Goal: Information Seeking & Learning: Compare options

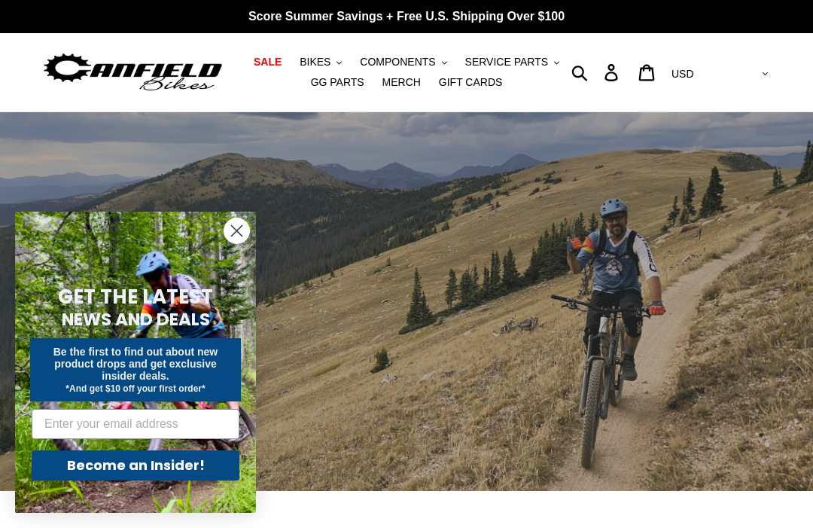
click at [321, 59] on span "BIKES" at bounding box center [315, 62] width 31 height 13
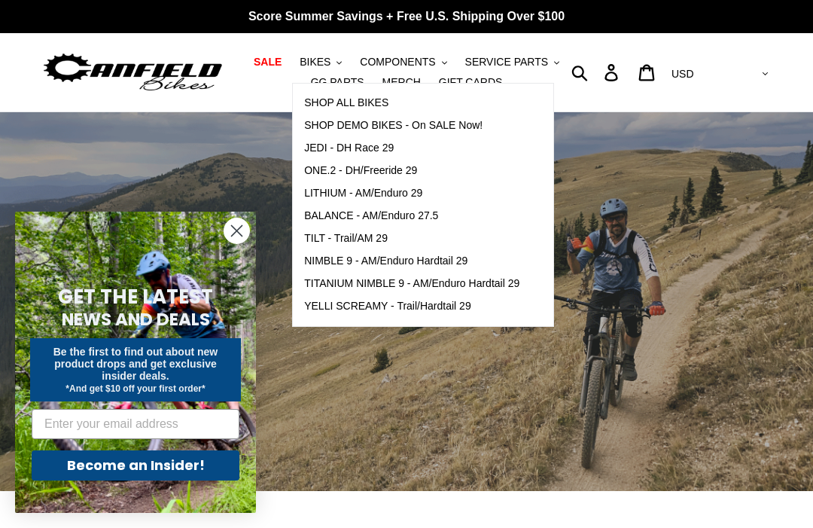
click at [458, 260] on span "NIMBLE 9 - AM/Enduro Hardtail 29" at bounding box center [385, 260] width 163 height 13
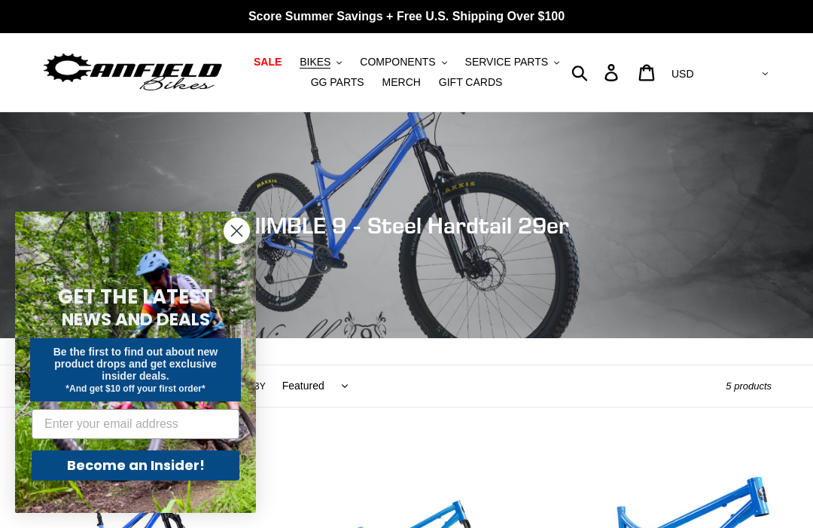
click at [243, 227] on circle "Close dialog" at bounding box center [236, 230] width 25 height 25
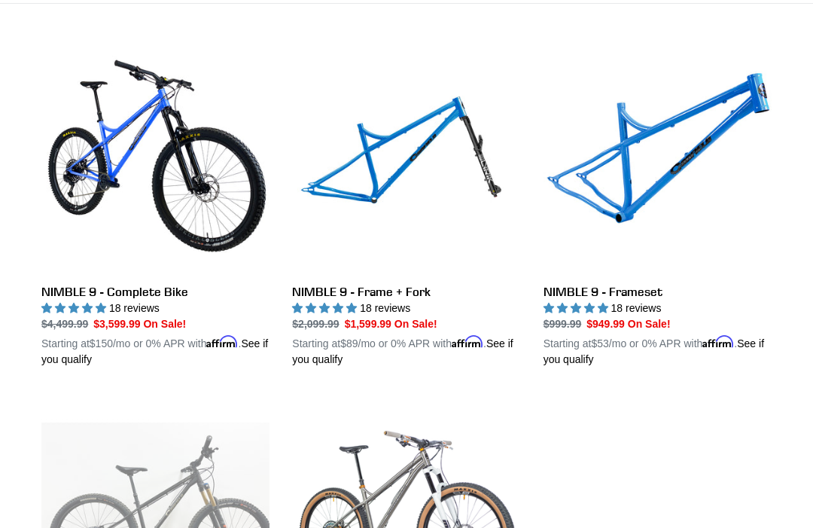
scroll to position [403, 0]
click at [641, 187] on link "NIMBLE 9 - Frameset" at bounding box center [657, 206] width 228 height 322
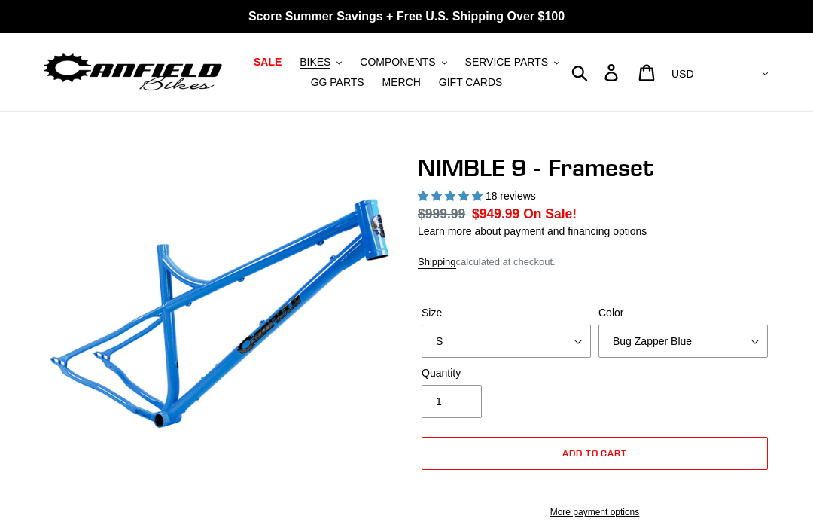
select select "highest-rating"
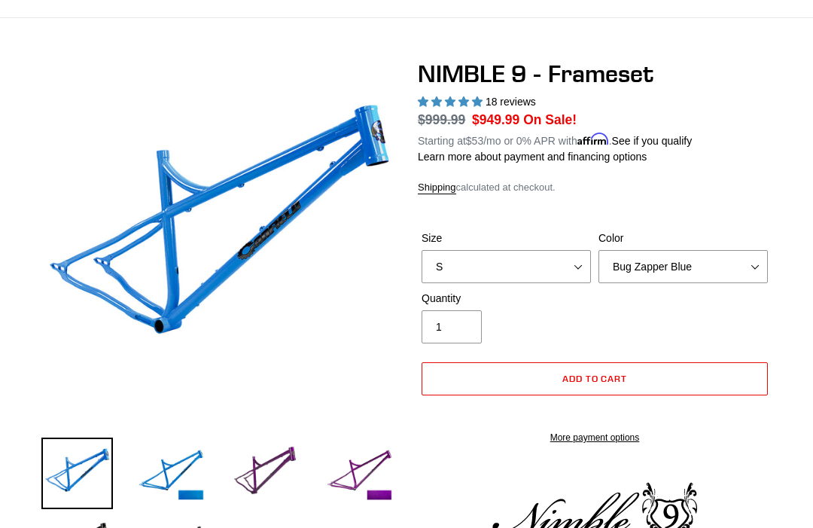
scroll to position [111, 0]
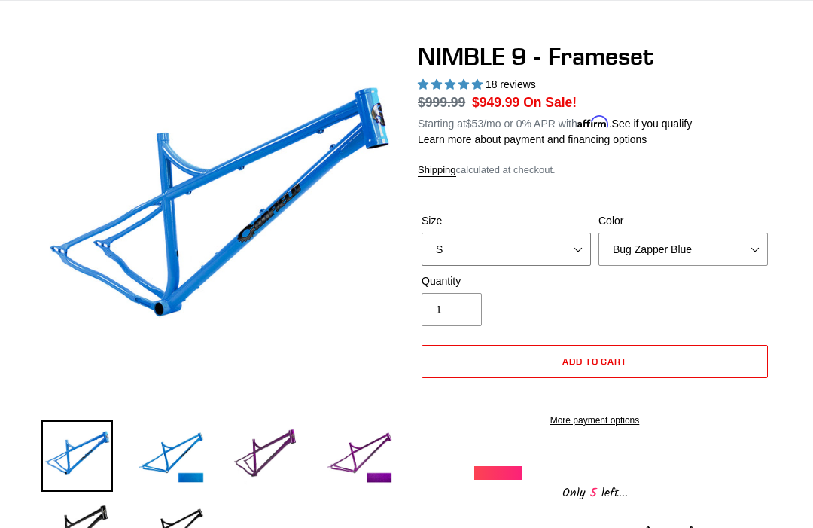
click at [567, 249] on select "S M L XL" at bounding box center [506, 249] width 169 height 33
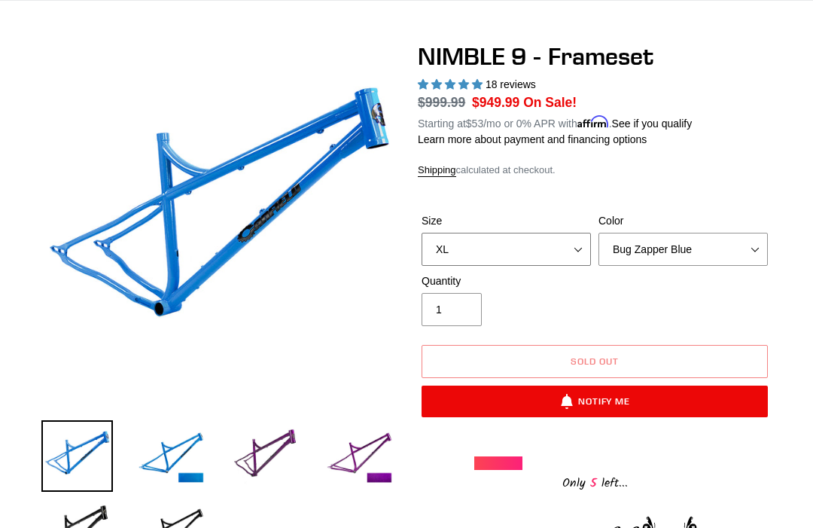
click at [566, 250] on select "S M L XL" at bounding box center [506, 249] width 169 height 33
click at [568, 247] on select "S M L XL" at bounding box center [506, 249] width 169 height 33
click at [564, 248] on select "S M L XL" at bounding box center [506, 249] width 169 height 33
select select "S"
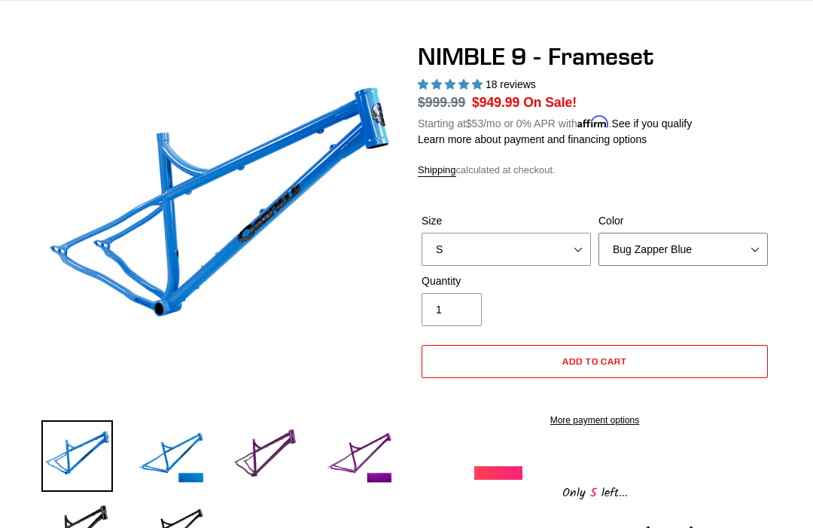
click at [748, 246] on select "Bug Zapper Blue Purple Haze -Sold Out Galaxy Black" at bounding box center [682, 249] width 169 height 33
select select "Galaxy Black"
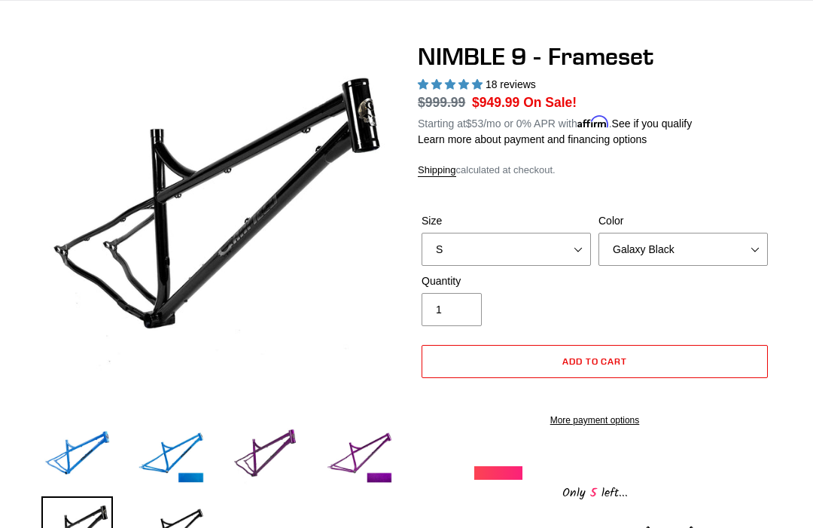
click at [717, 189] on form "Size S M L XL Color Bug Zapper Blue Purple Haze -Sold Out Galaxy Black S / Bug …" at bounding box center [595, 315] width 354 height 253
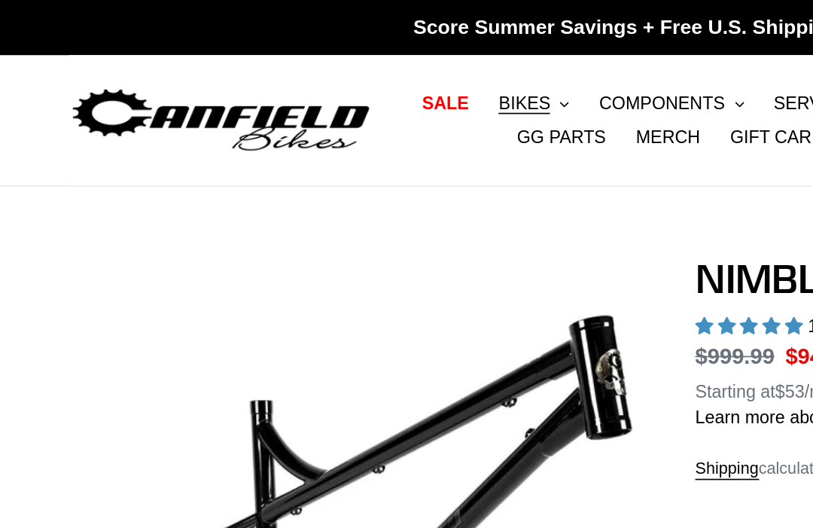
click at [406, 62] on span "COMPONENTS" at bounding box center [397, 62] width 75 height 13
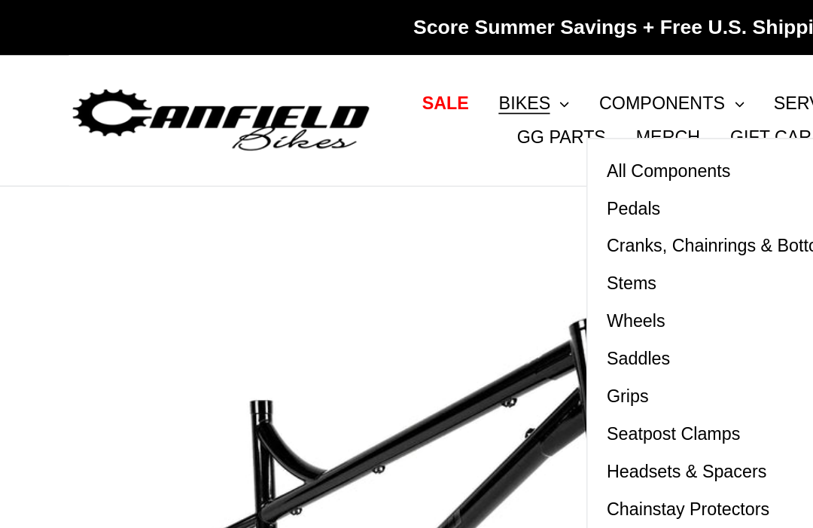
click at [422, 99] on span "All Components" at bounding box center [401, 102] width 75 height 13
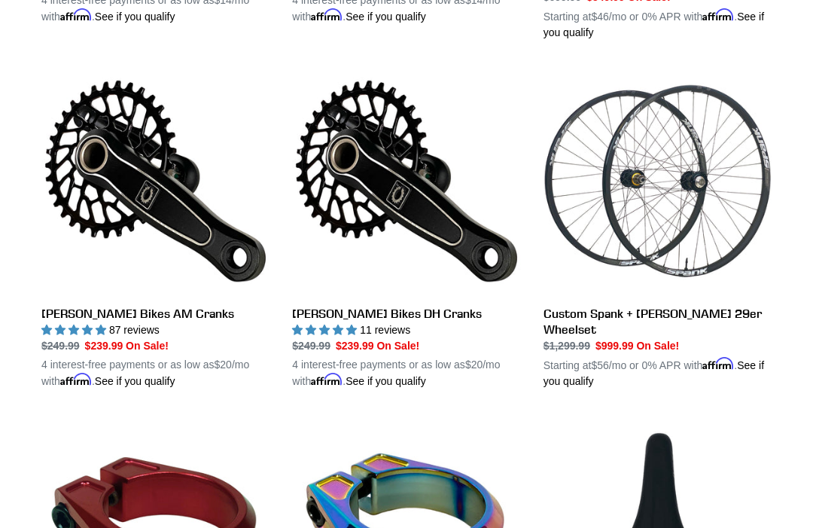
scroll to position [748, 0]
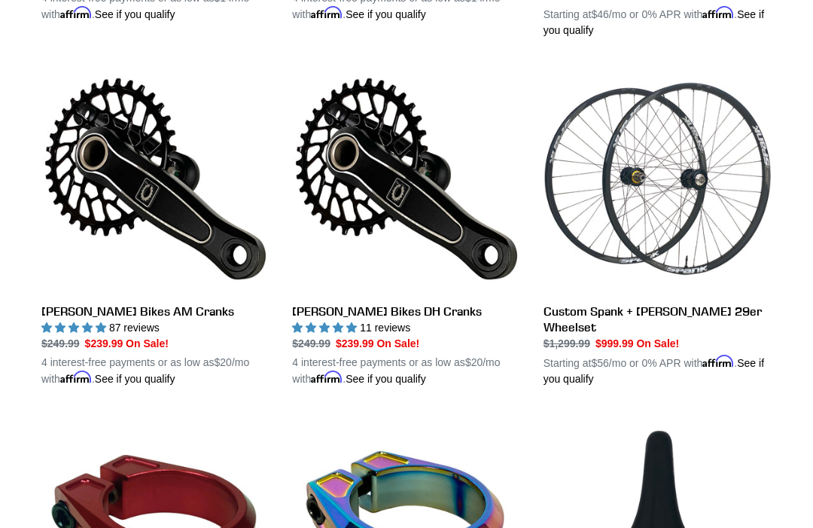
click at [145, 307] on link "[PERSON_NAME] Bikes AM Cranks" at bounding box center [155, 226] width 228 height 322
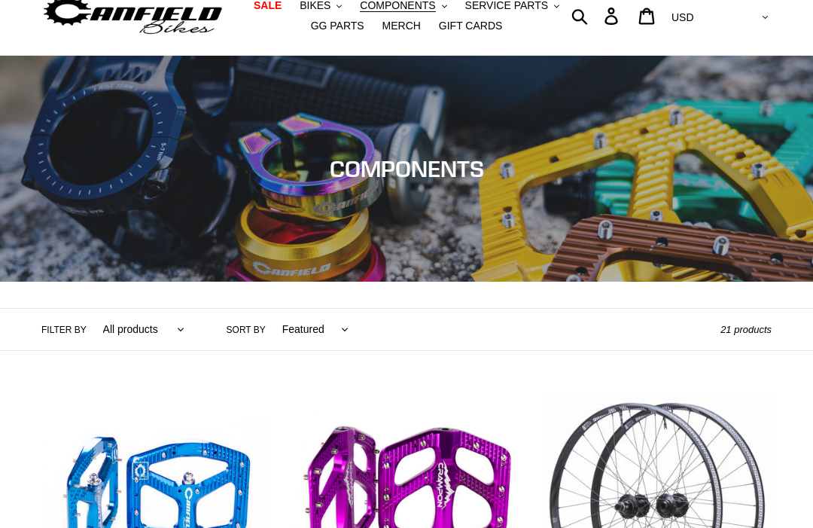
scroll to position [0, 0]
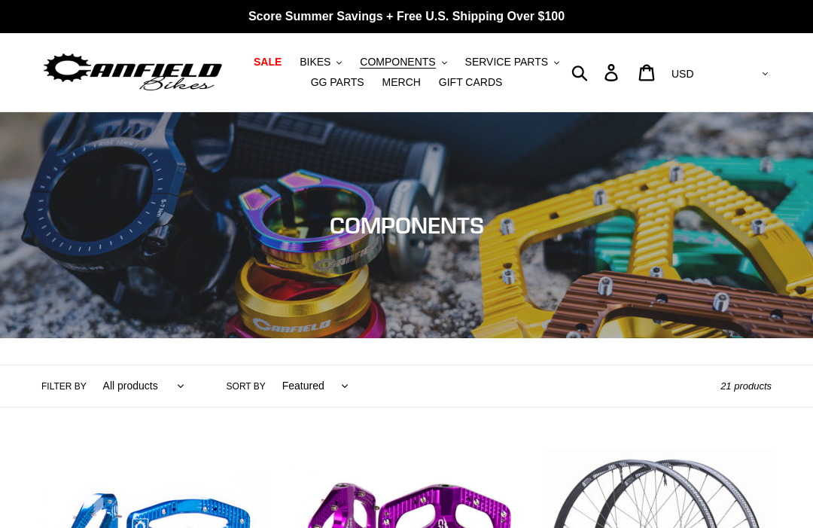
click at [399, 64] on span "COMPONENTS" at bounding box center [397, 62] width 75 height 13
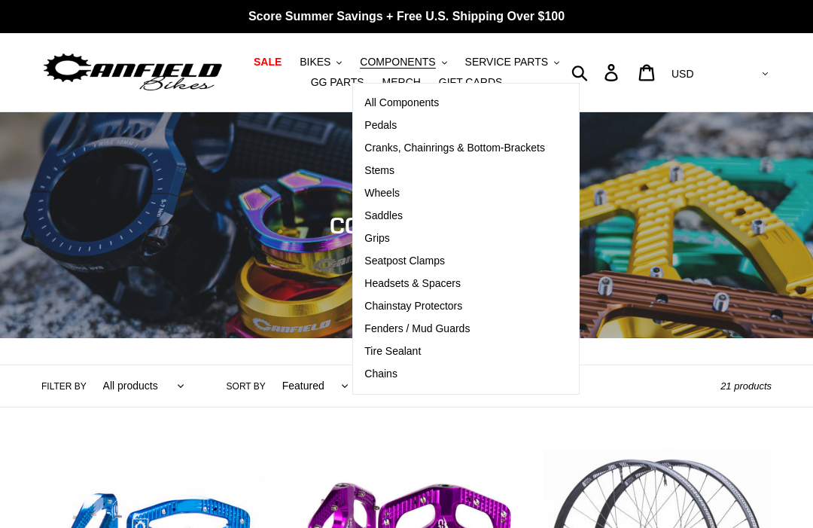
click at [526, 146] on span "Cranks, Chainrings & Bottom-Brackets" at bounding box center [454, 148] width 181 height 13
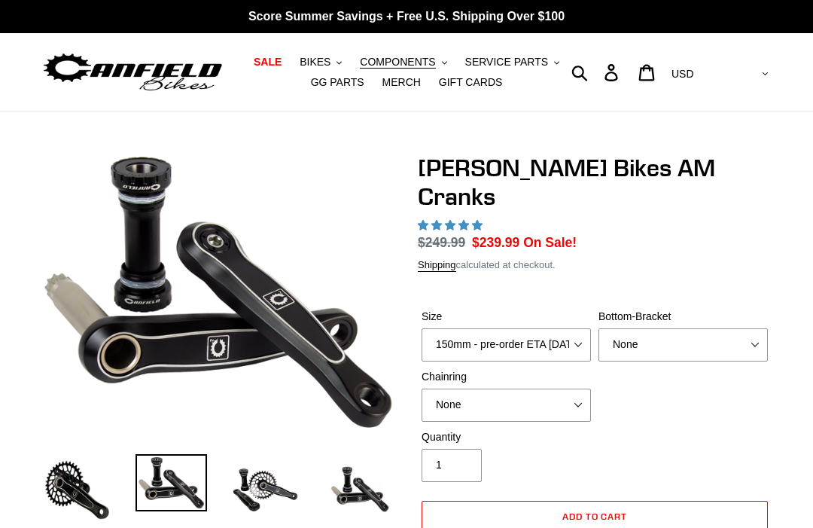
select select "highest-rating"
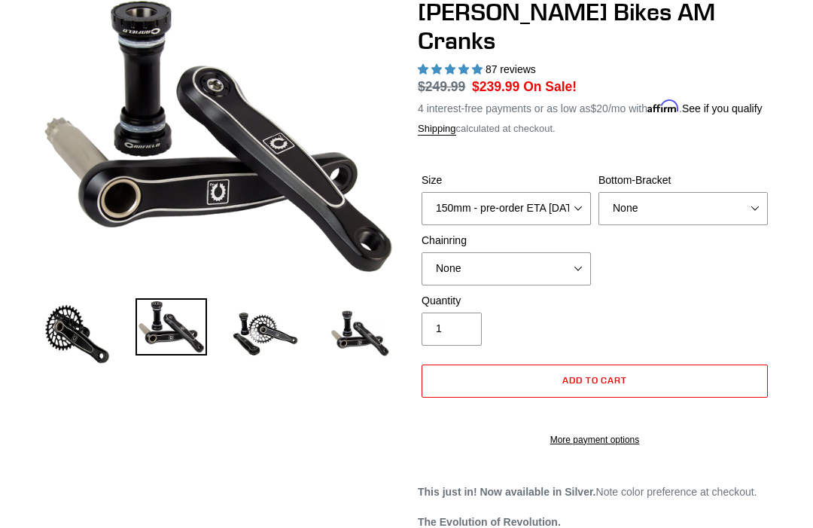
scroll to position [156, 0]
click at [539, 195] on select "150mm - pre-order ETA [DATE] 155mm - pre-order ETA [DATE] 160mm - pre-order ETA…" at bounding box center [506, 208] width 169 height 33
select select "170mm - pre-order ETA [DATE]"
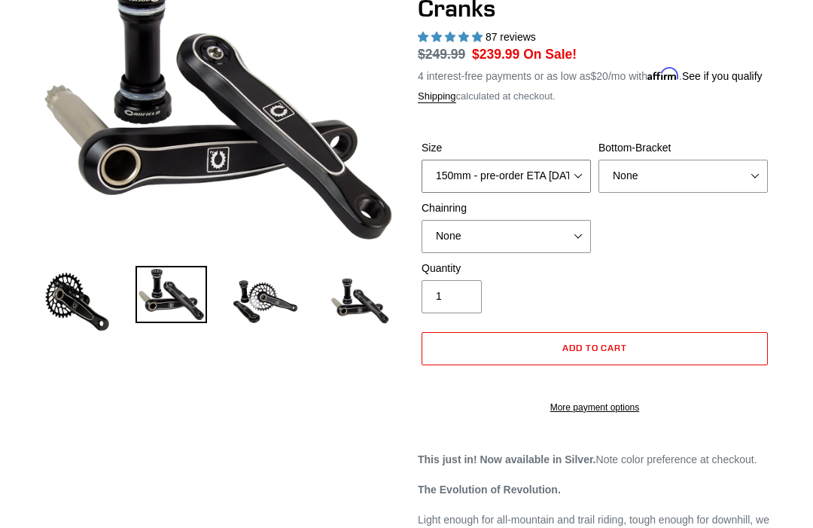
scroll to position [196, 0]
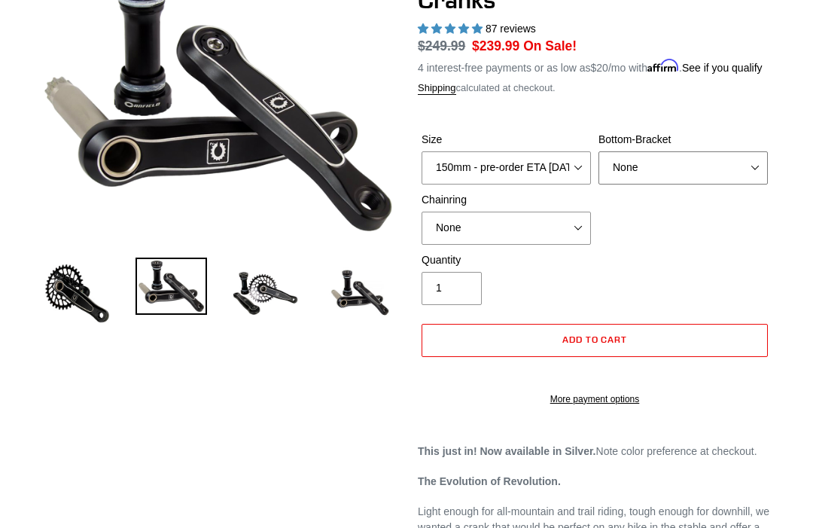
click at [698, 152] on select "None BSA Threaded 68/73mm Press Fit PF92" at bounding box center [682, 168] width 169 height 33
select select "BSA Threaded 68/73mm"
click at [565, 214] on select "None 30t Round (Boost 148) 30t Oval (Boost 148) 32t Round (Boost 148) 32t Oval …" at bounding box center [506, 228] width 169 height 33
select select "30t Round (Boost 148)"
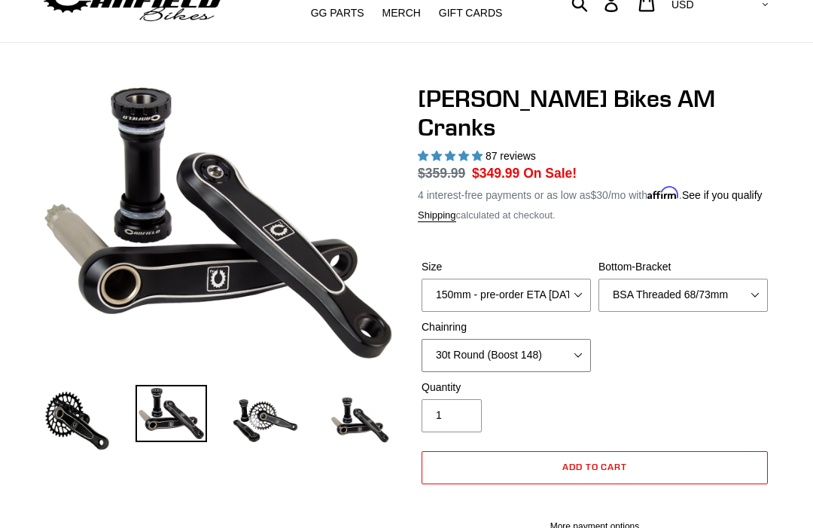
scroll to position [68, 0]
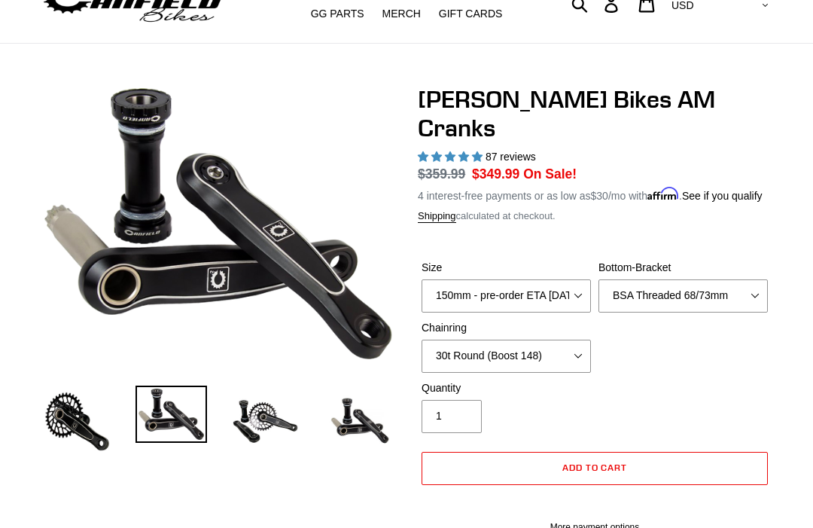
click at [65, 418] on img at bounding box center [77, 421] width 72 height 72
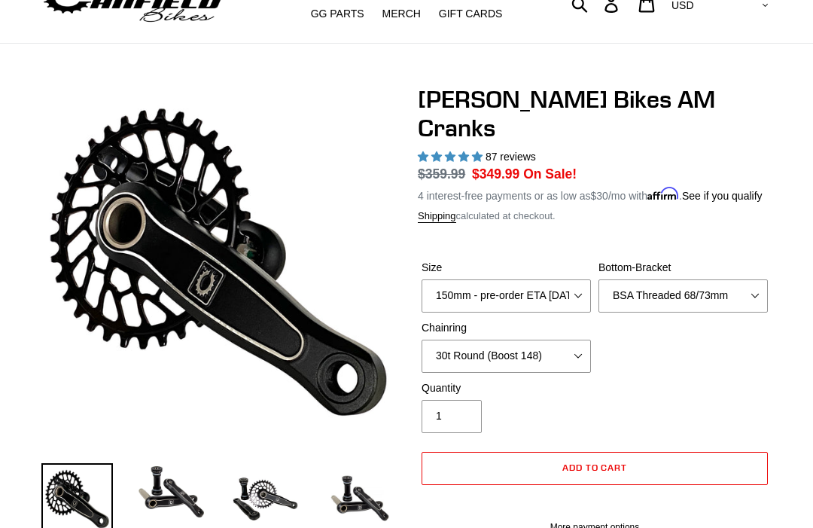
click at [266, 490] on img at bounding box center [266, 499] width 72 height 72
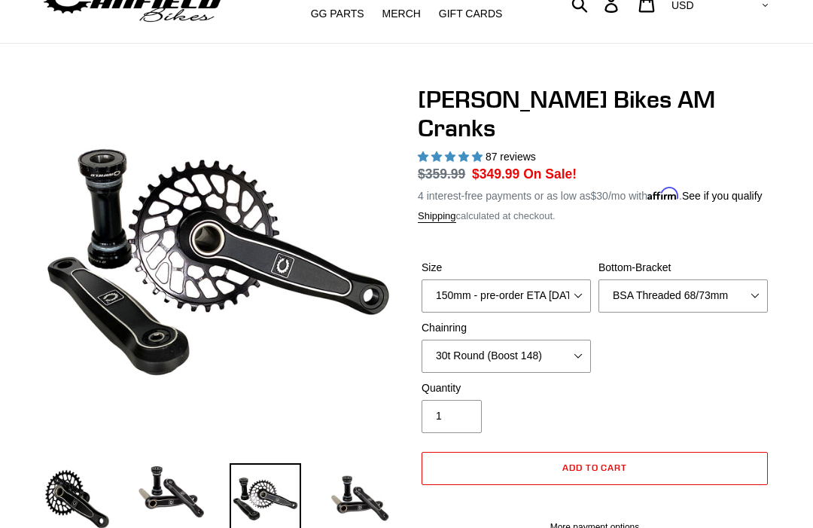
click at [367, 486] on img at bounding box center [360, 499] width 72 height 72
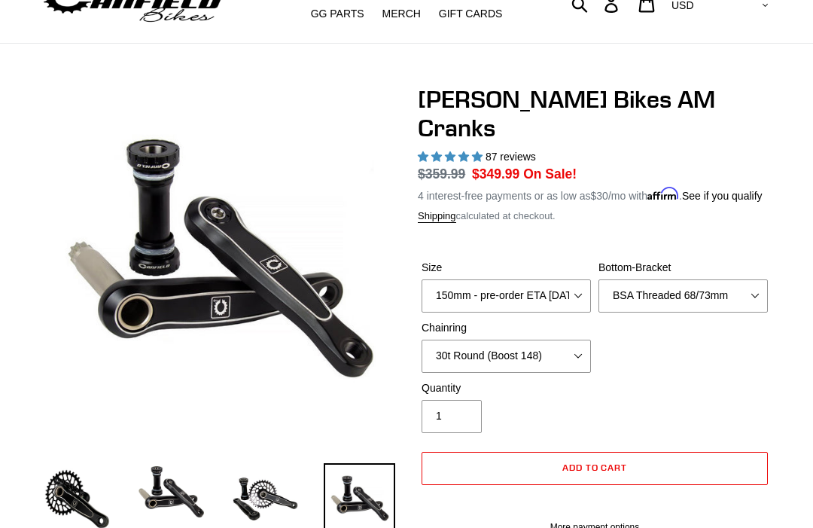
click at [275, 482] on img at bounding box center [266, 499] width 72 height 72
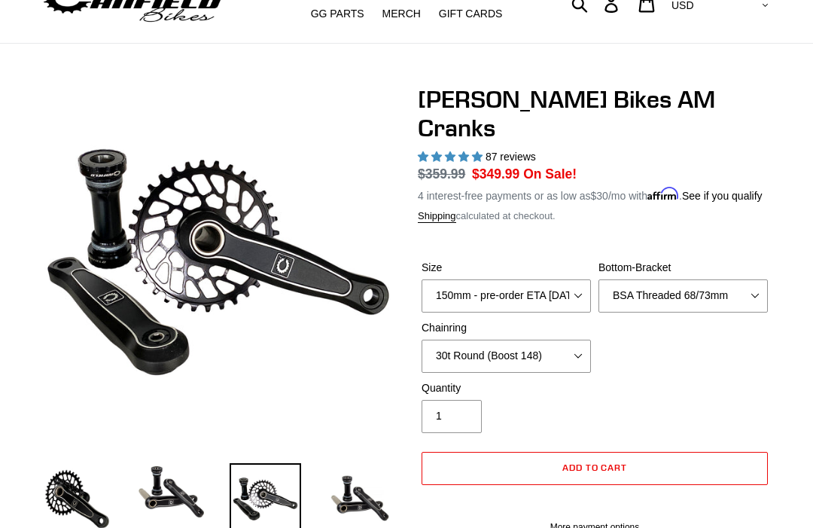
click at [175, 492] on img at bounding box center [171, 491] width 72 height 57
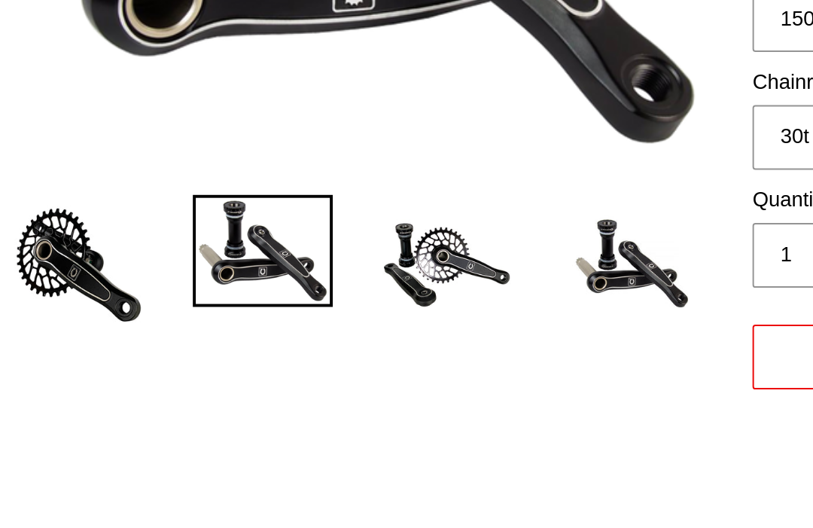
scroll to position [126, 0]
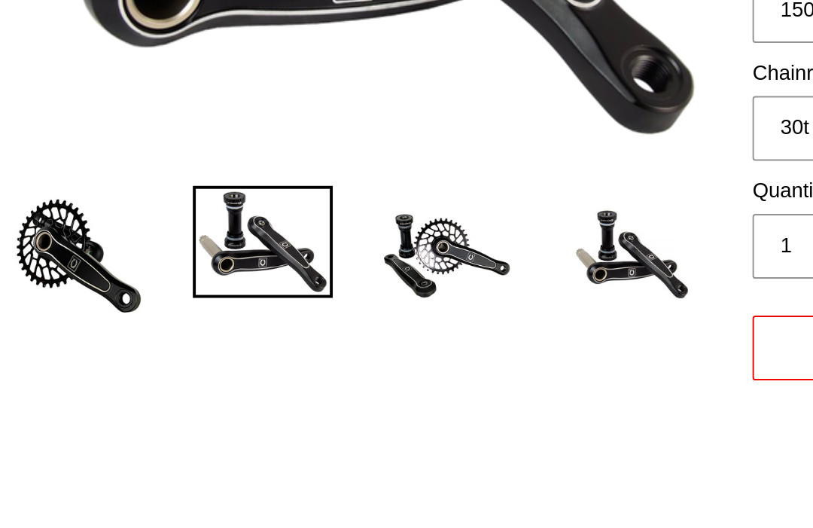
click at [230, 327] on img at bounding box center [266, 363] width 72 height 72
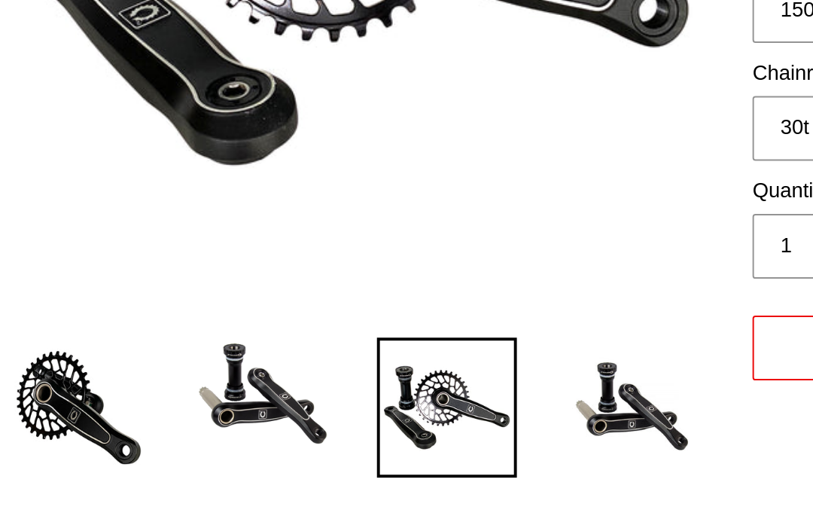
click at [324, 405] on img at bounding box center [360, 441] width 72 height 72
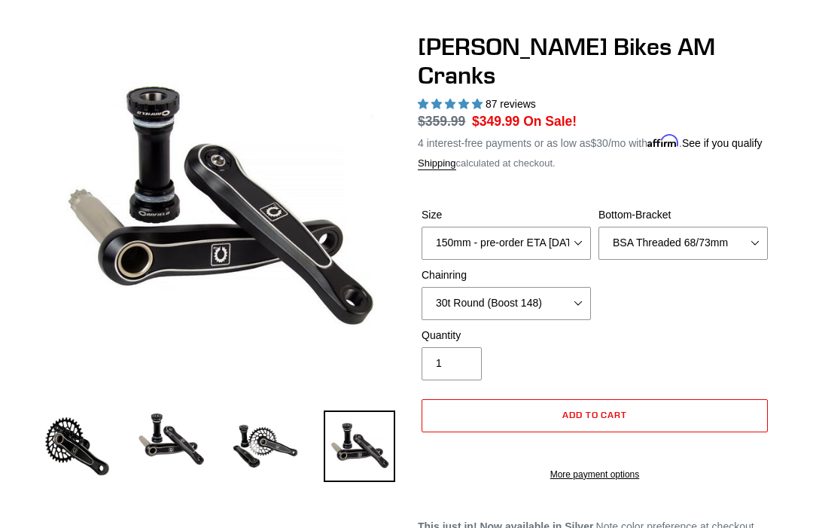
scroll to position [0, 0]
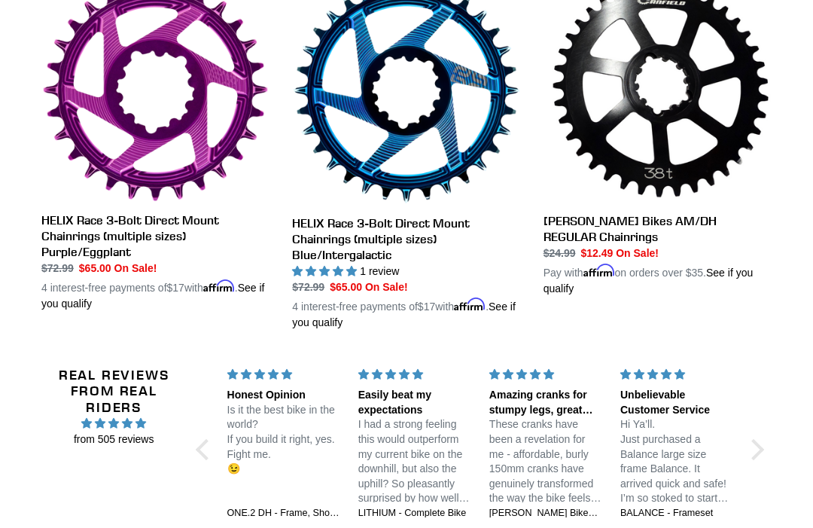
scroll to position [1201, 0]
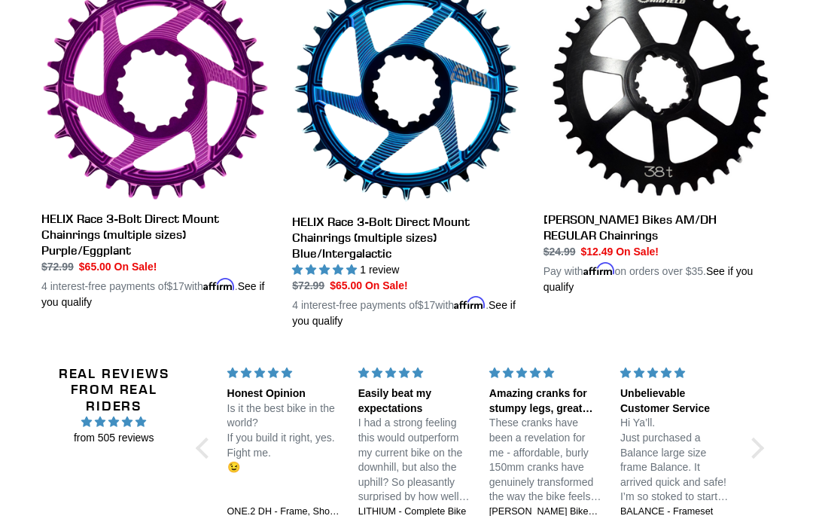
click at [668, 172] on link "[PERSON_NAME] Bikes AM/DH REGULAR Chainrings" at bounding box center [657, 135] width 228 height 320
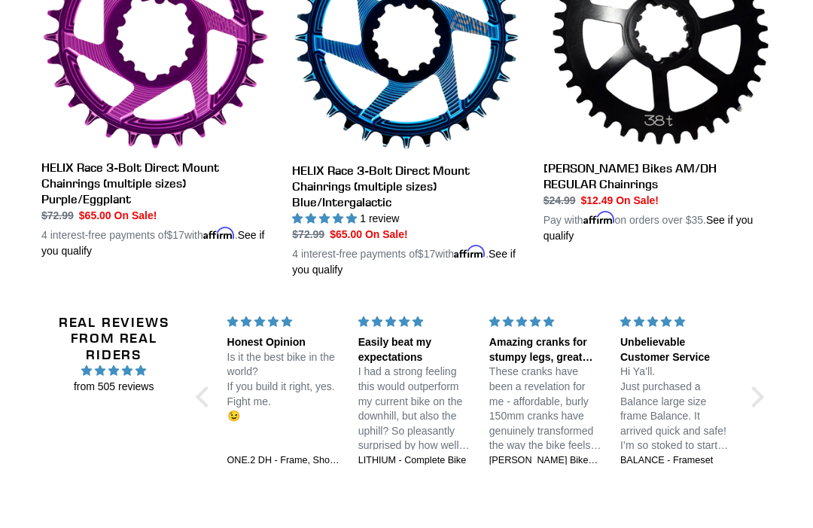
click at [682, 166] on link "[PERSON_NAME] Bikes AM/DH REGULAR Chainrings" at bounding box center [657, 84] width 228 height 320
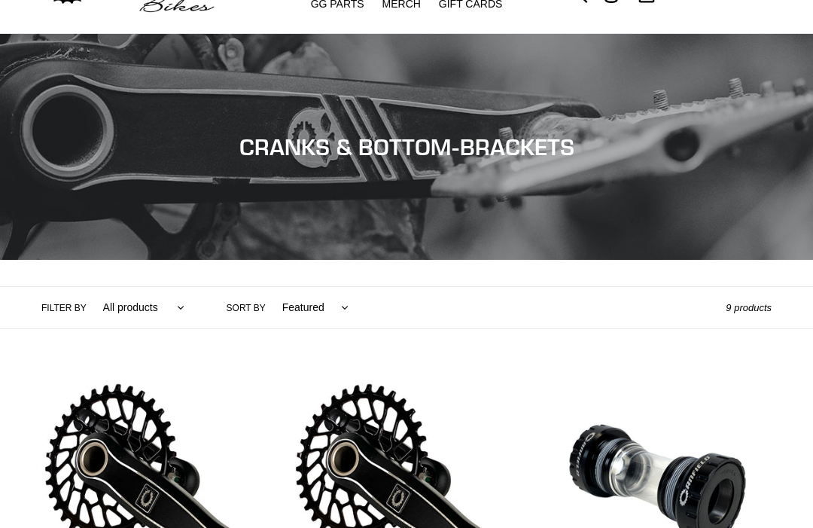
scroll to position [0, 0]
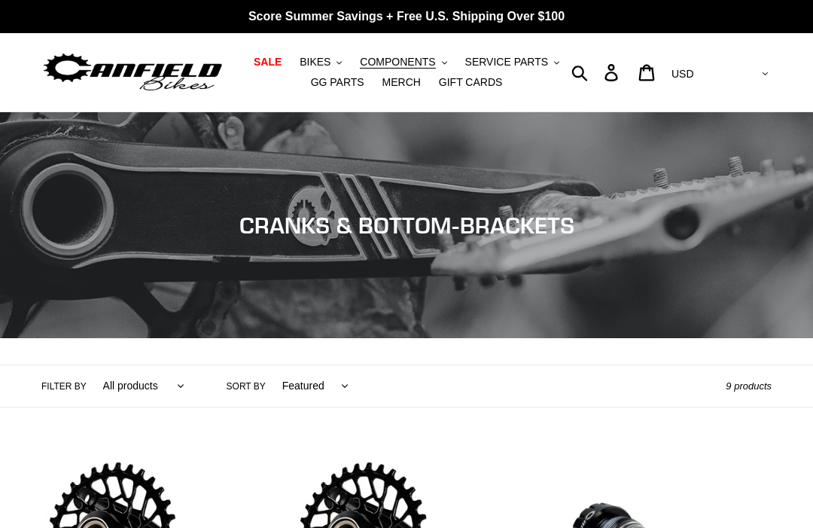
click at [402, 64] on span "COMPONENTS" at bounding box center [397, 62] width 75 height 13
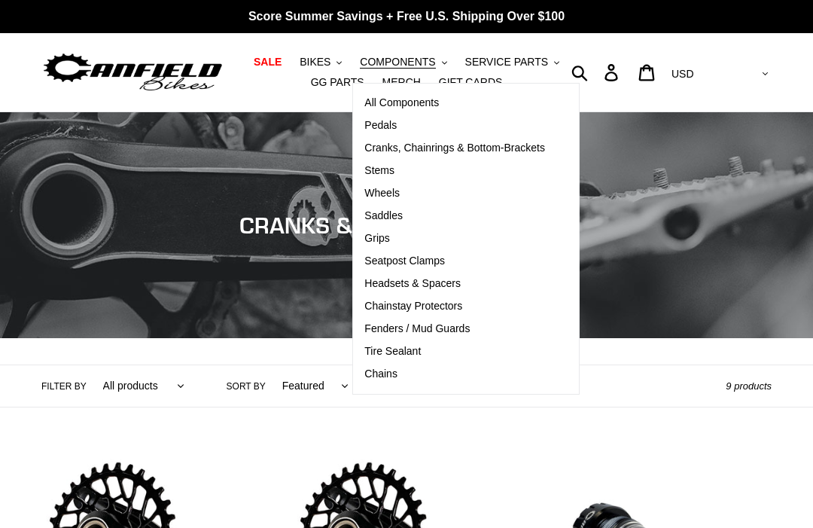
click at [399, 196] on span "Wheels" at bounding box center [381, 193] width 35 height 13
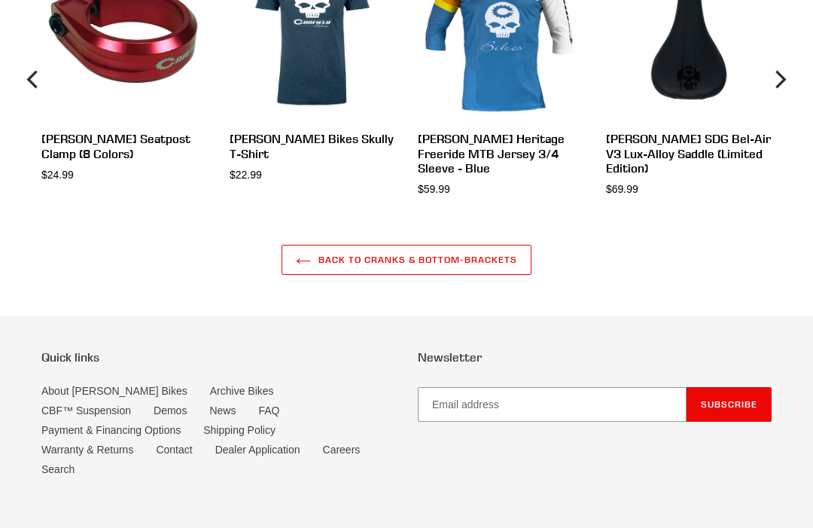
scroll to position [303, 0]
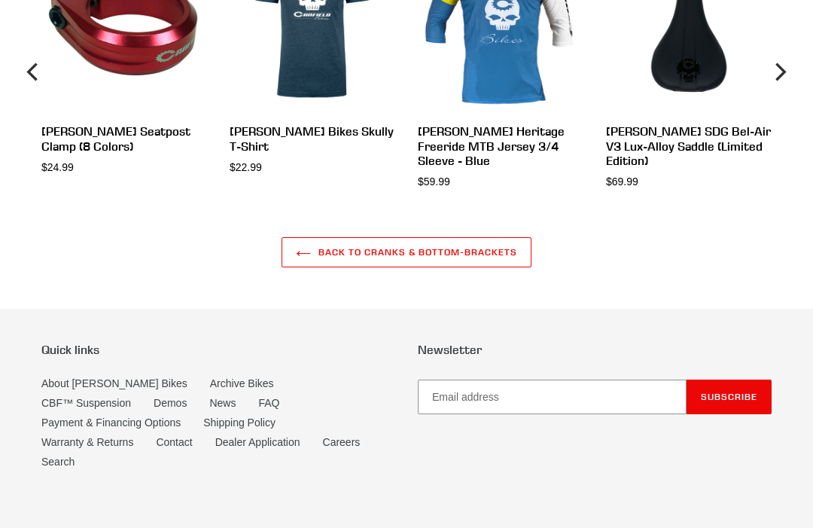
click at [488, 255] on link "Back to CRANKS & BOTTOM-BRACKETS" at bounding box center [407, 252] width 250 height 30
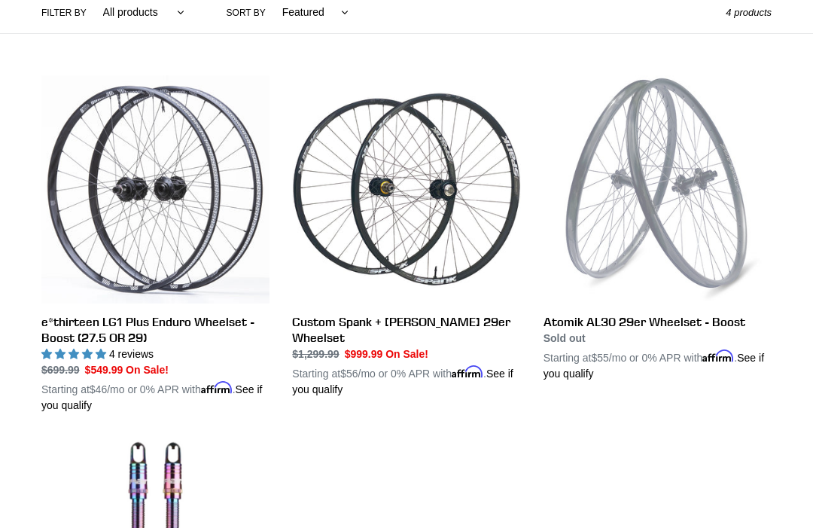
scroll to position [373, 0]
click at [151, 328] on link "e*thirteen LG1 Plus Enduro Wheelset - Boost (27.5 OR 29)" at bounding box center [155, 244] width 228 height 338
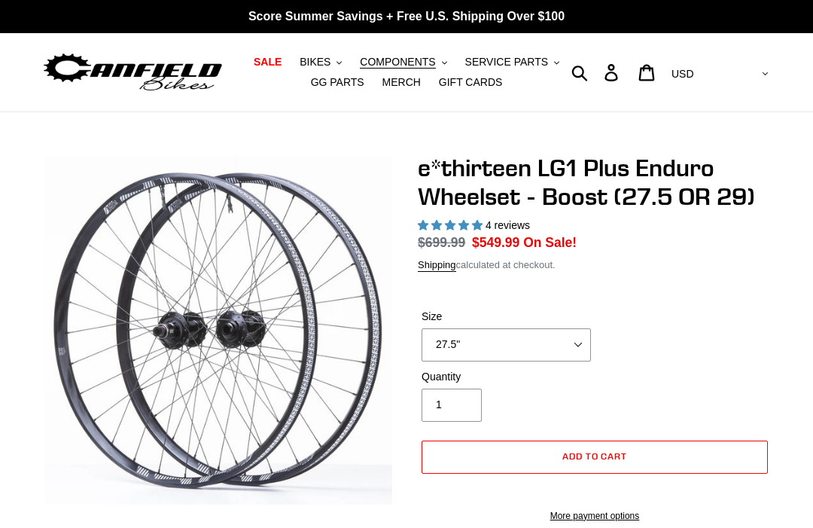
select select "highest-rating"
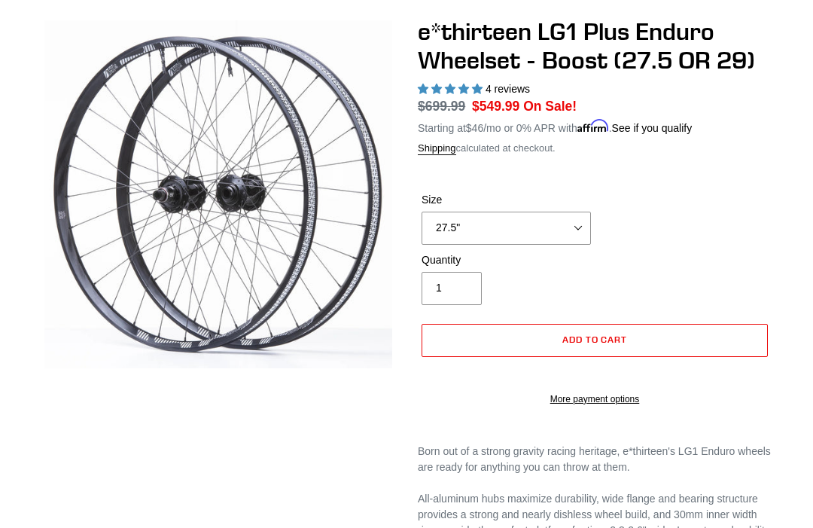
scroll to position [160, 0]
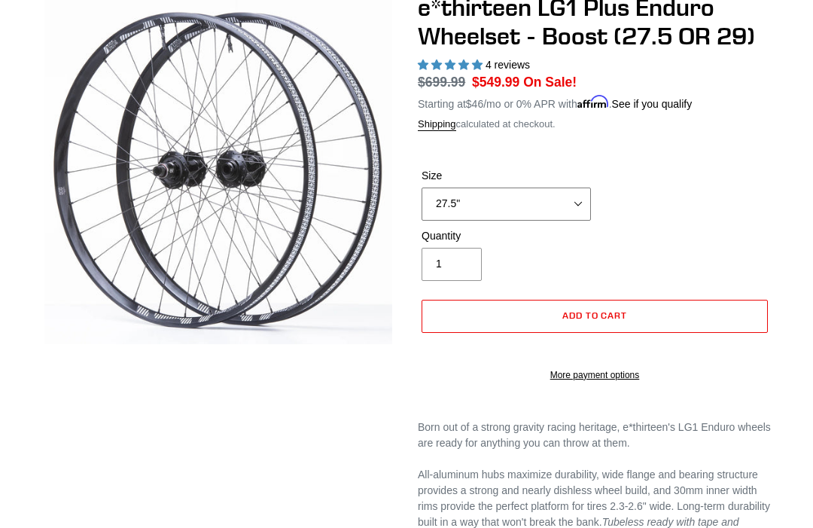
click at [562, 209] on select "27.5" 29"" at bounding box center [506, 203] width 169 height 33
select select "29""
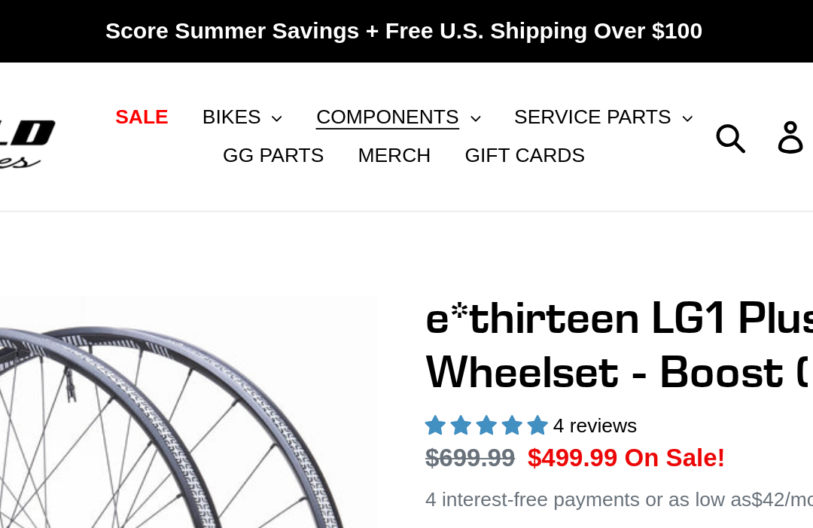
click at [382, 81] on span "MERCH" at bounding box center [401, 82] width 38 height 13
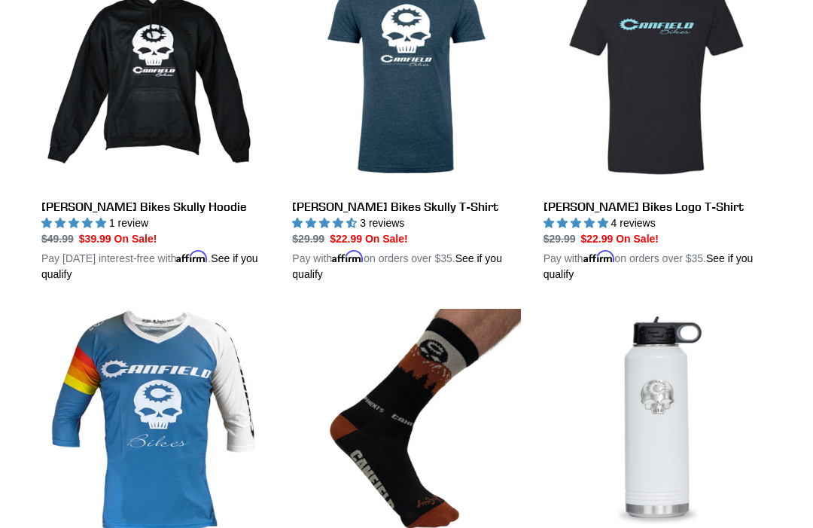
scroll to position [488, 0]
click at [181, 207] on link "[PERSON_NAME] Bikes Skully Hoodie" at bounding box center [155, 121] width 228 height 322
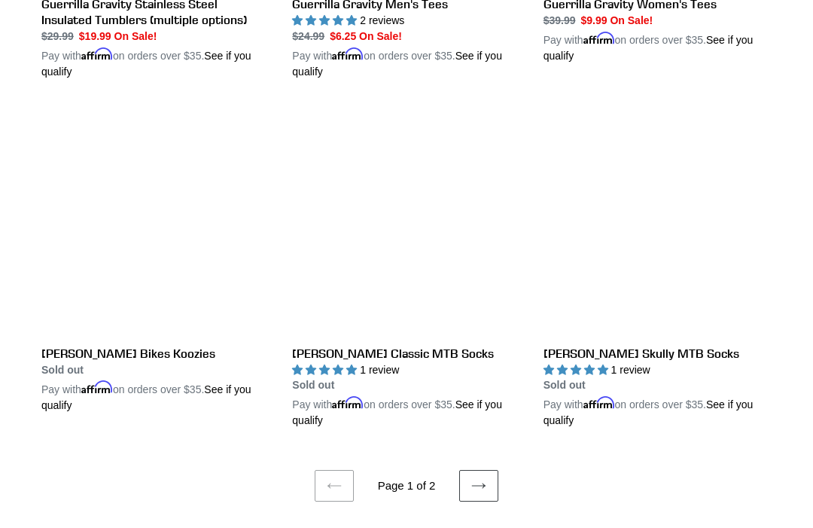
scroll to position [2847, 0]
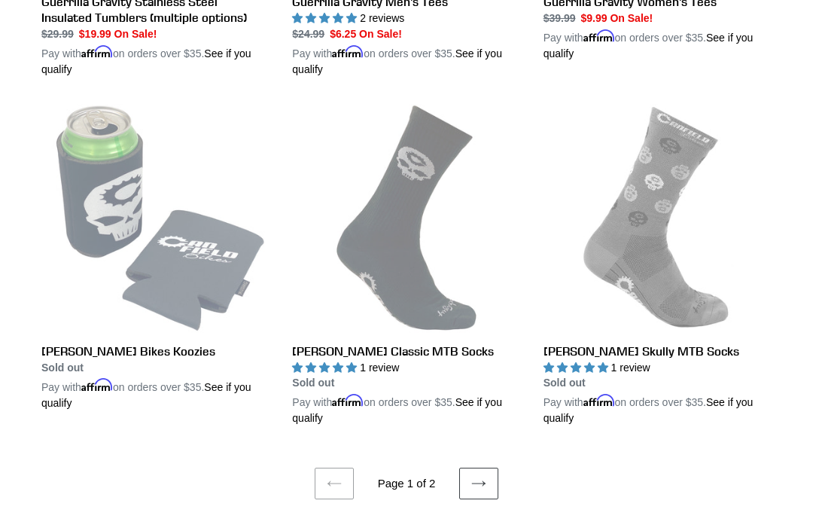
click at [480, 476] on icon at bounding box center [478, 483] width 15 height 15
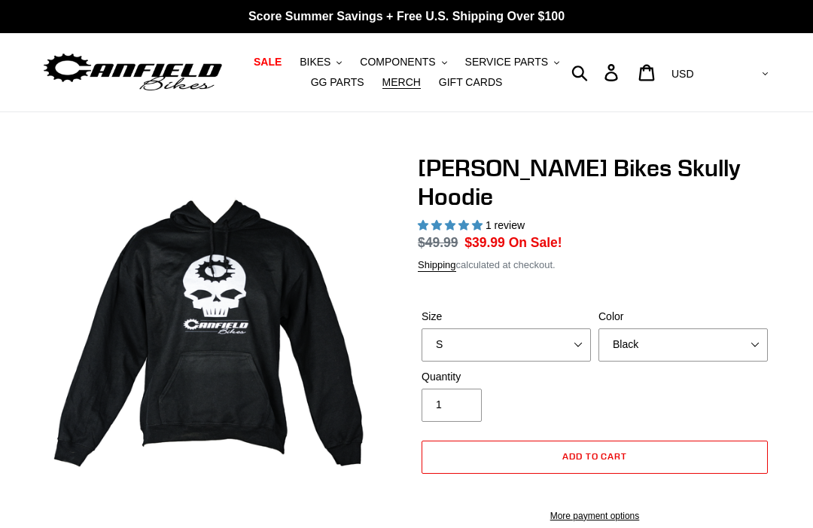
select select "highest-rating"
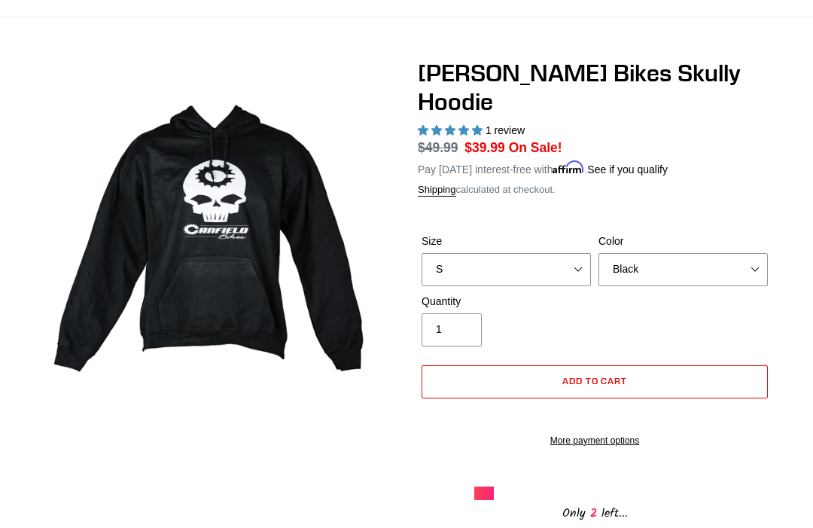
scroll to position [104, 0]
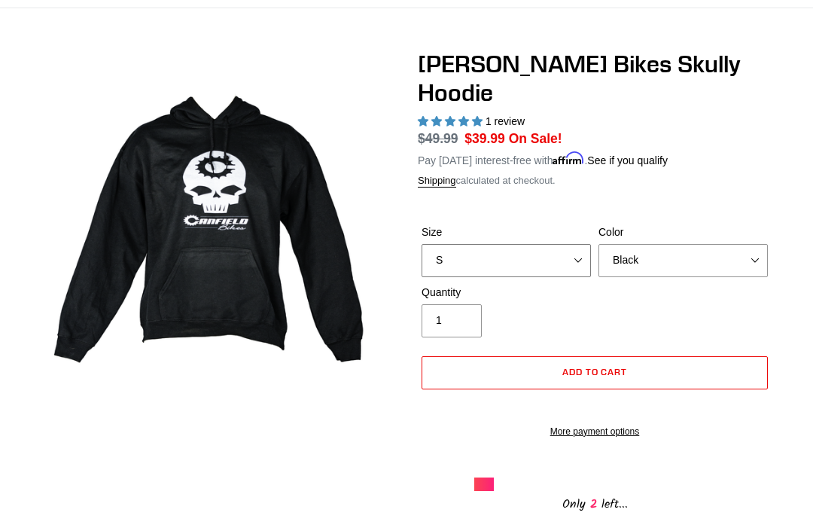
click at [552, 244] on select "S M pre-order ETA 9.20.25 L pre-order ETA 9.20.25 XL pre-order ETA 9.20.25" at bounding box center [506, 260] width 169 height 33
select select "XL pre-order ETA 9.20.25"
click at [743, 244] on select "Black Grey Blue" at bounding box center [682, 260] width 169 height 33
select select "Grey"
click at [740, 244] on select "Black Grey Blue" at bounding box center [682, 260] width 169 height 33
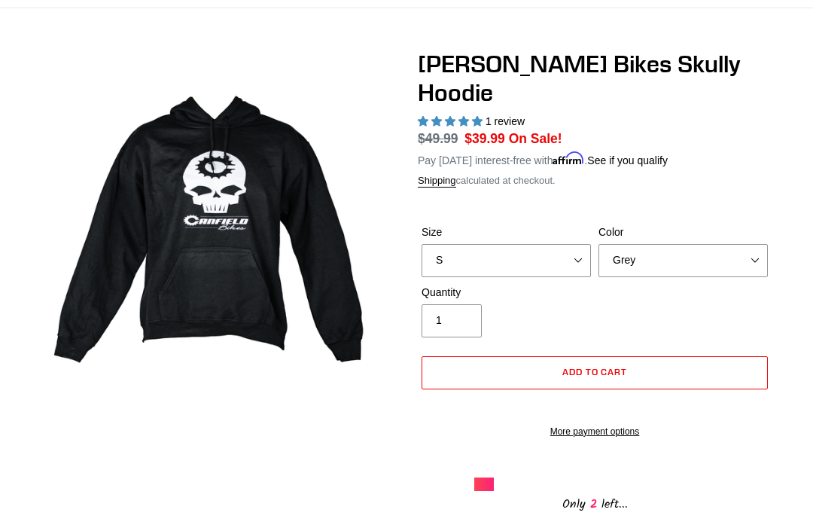
click at [759, 161] on div "Canfield Bikes Skully Hoodie 1 review Regular price $49.99 Sale price $39.99 On…" at bounding box center [595, 282] width 354 height 464
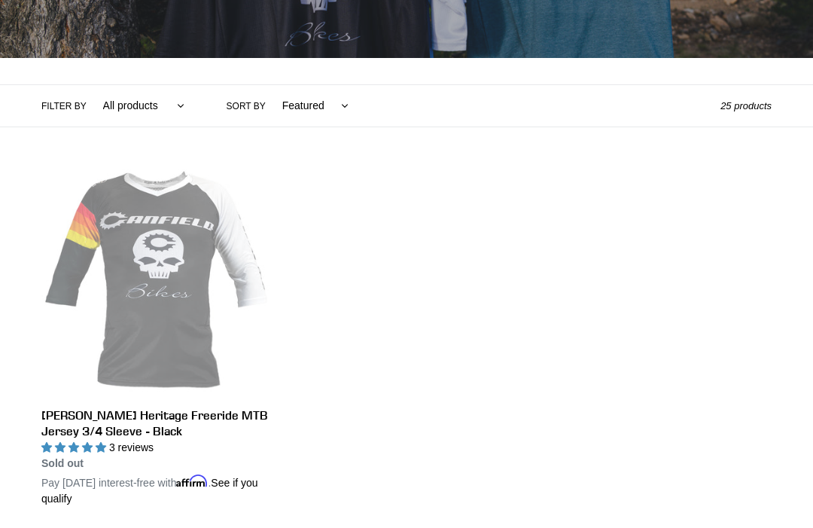
scroll to position [280, 0]
click at [201, 417] on link "Canfield Heritage Freeride MTB Jersey 3/4 Sleeve - Black" at bounding box center [155, 338] width 228 height 338
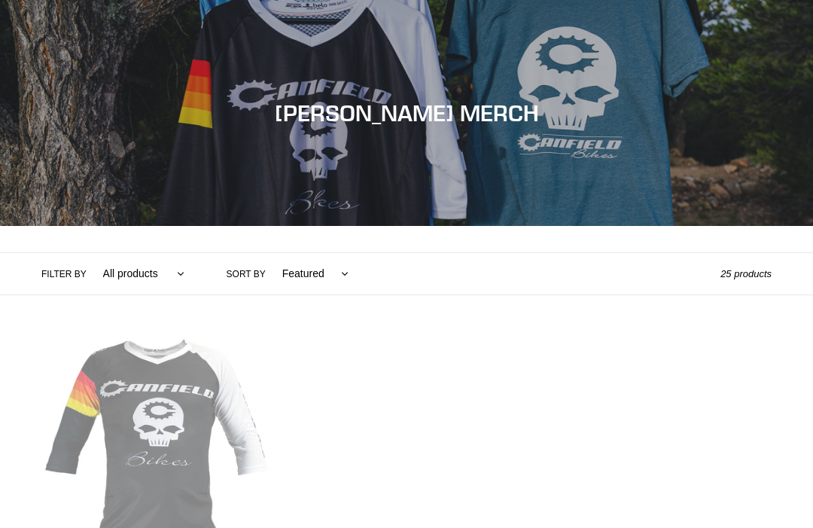
scroll to position [330, 0]
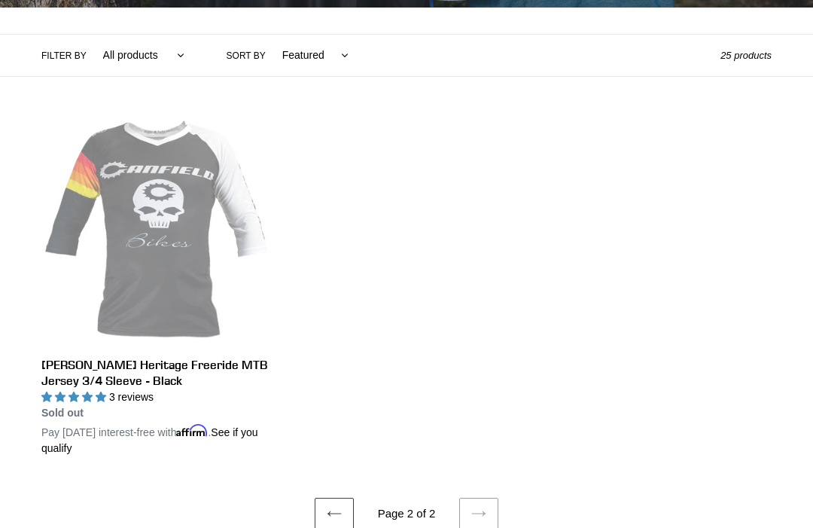
click at [331, 498] on link "Previous page" at bounding box center [334, 514] width 39 height 32
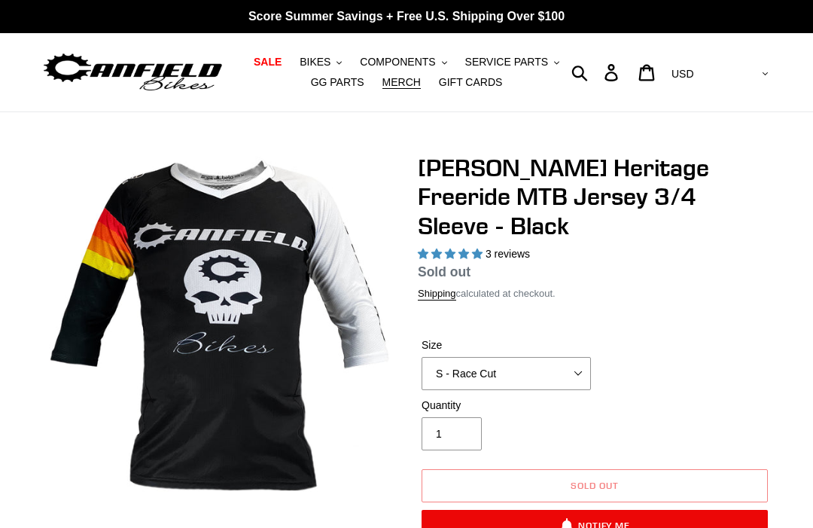
select select "highest-rating"
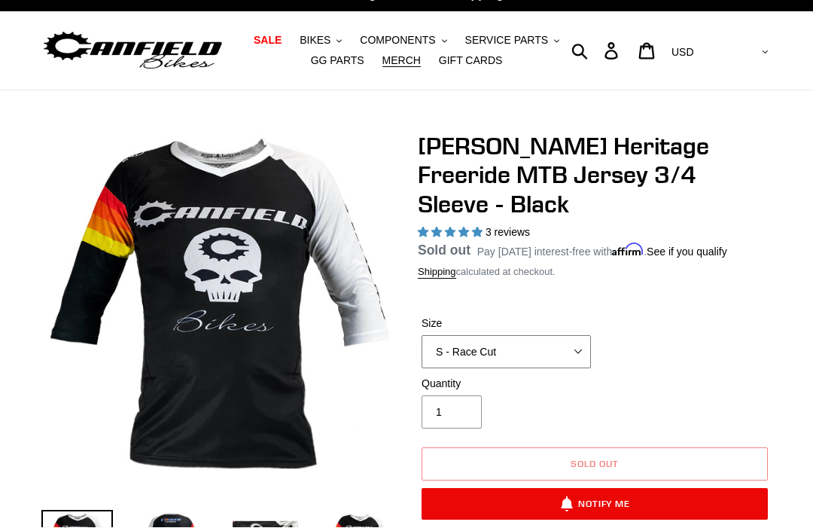
click at [563, 336] on select "S - Race Cut M - Race Cut L - Race Cut XL - Race Cut XXL - Race Cut S - Club Cu…" at bounding box center [506, 352] width 169 height 33
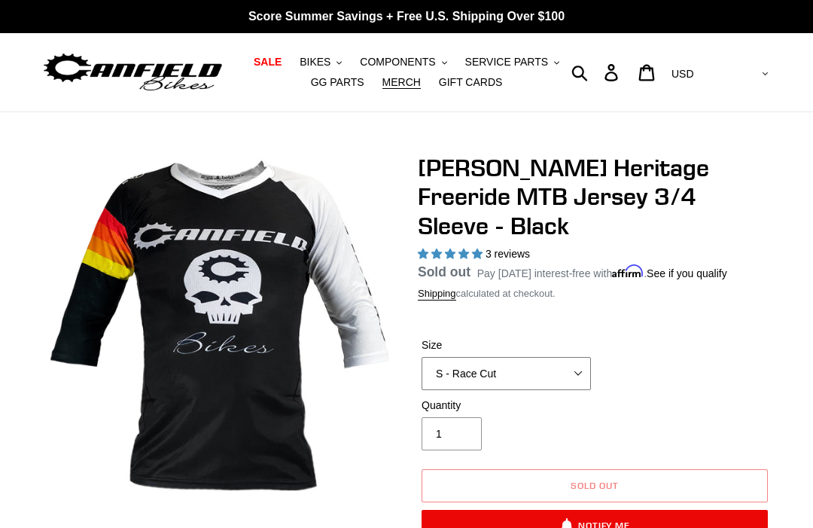
click at [564, 364] on select "S - Race Cut M - Race Cut L - Race Cut XL - Race Cut XXL - Race Cut S - Club Cu…" at bounding box center [506, 373] width 169 height 33
select select "XXL - Club Cut"
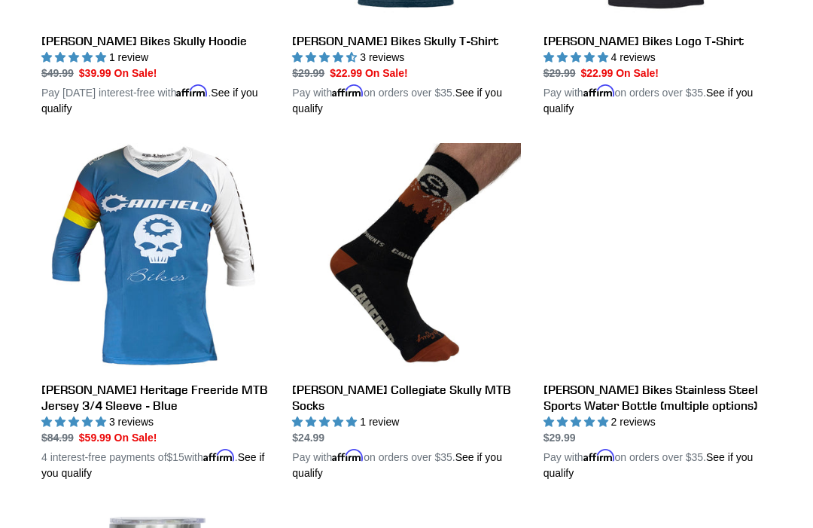
scroll to position [646, 0]
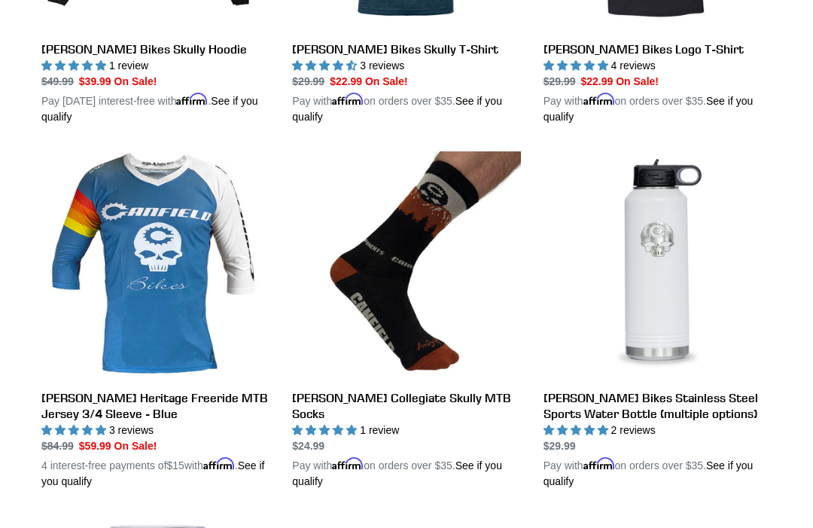
click at [207, 395] on link "[PERSON_NAME] Heritage Freeride MTB Jersey 3/4 Sleeve - Blue" at bounding box center [155, 320] width 228 height 338
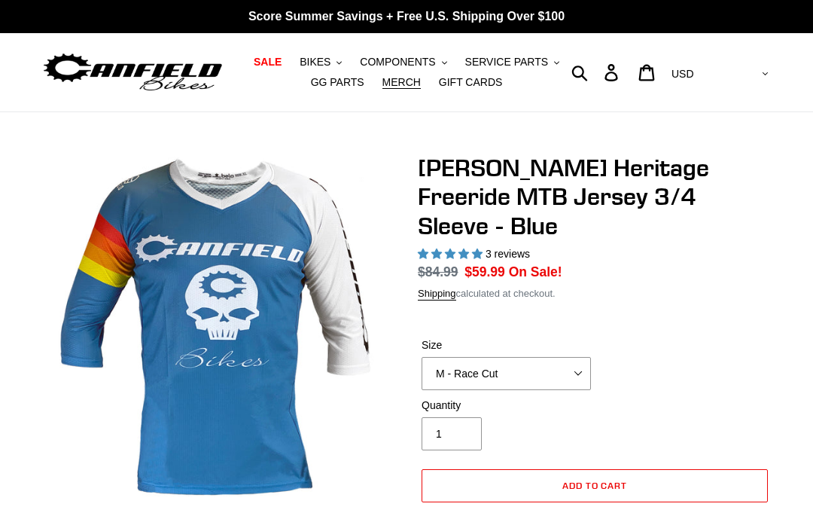
select select "highest-rating"
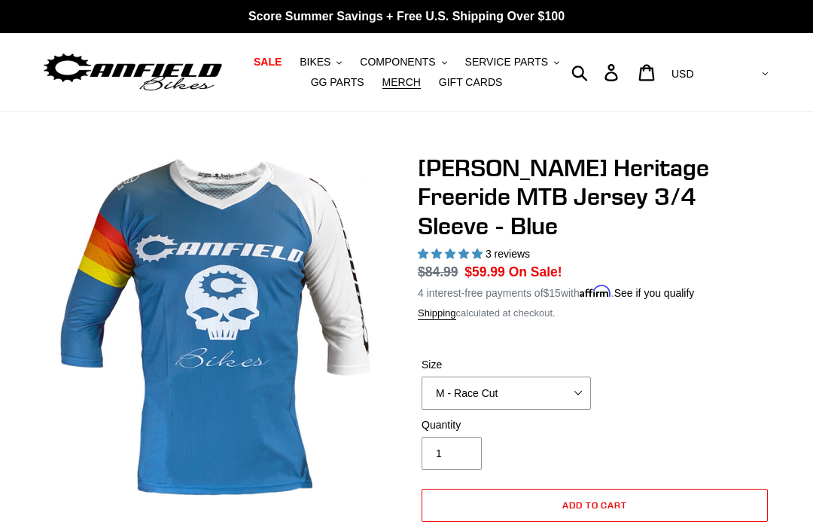
click at [558, 357] on label "Size" at bounding box center [506, 365] width 169 height 16
click at [558, 376] on select "S - Race Cut M - Race Cut L - Race Cut XL - Race Cut XXL - Race Cut S - Club Cu…" at bounding box center [506, 392] width 169 height 33
click at [564, 376] on select "S - Race Cut M - Race Cut L - Race Cut XL - Race Cut XXL - Race Cut S - Club Cu…" at bounding box center [506, 392] width 169 height 33
select select "XXL - Club Cut"
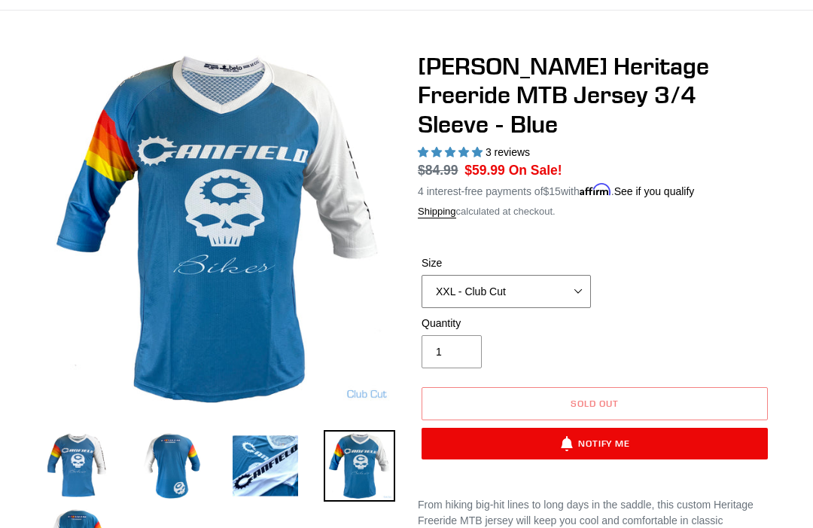
scroll to position [86, 0]
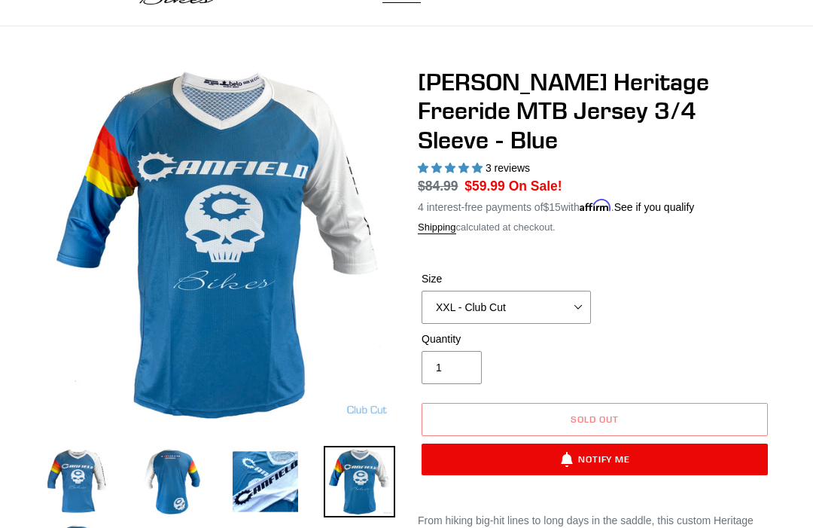
click at [183, 476] on img at bounding box center [171, 482] width 72 height 72
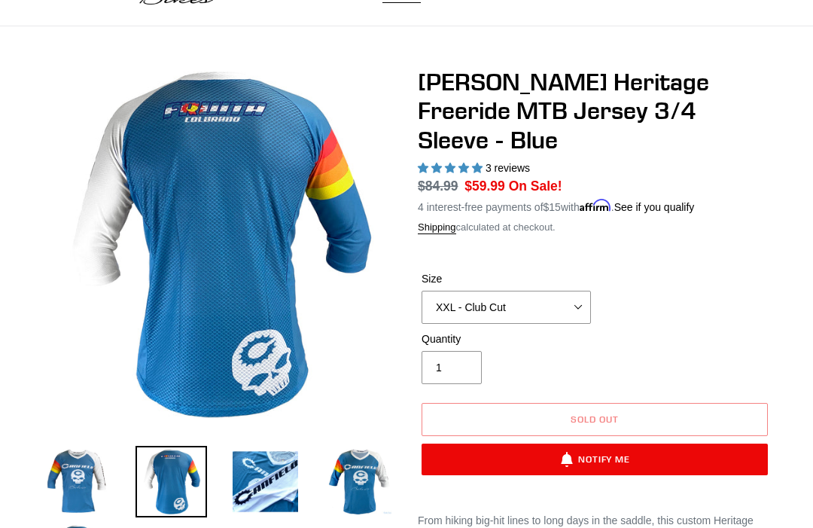
click at [267, 484] on img at bounding box center [266, 482] width 72 height 72
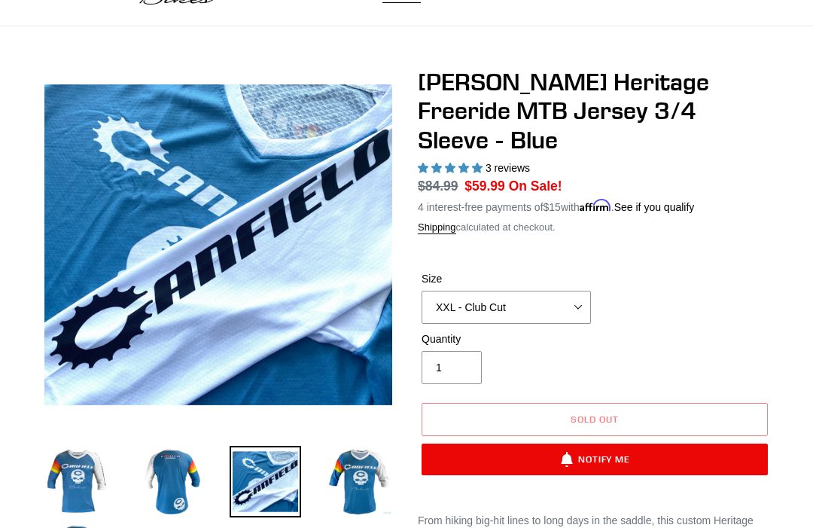
click at [364, 481] on img at bounding box center [360, 482] width 72 height 72
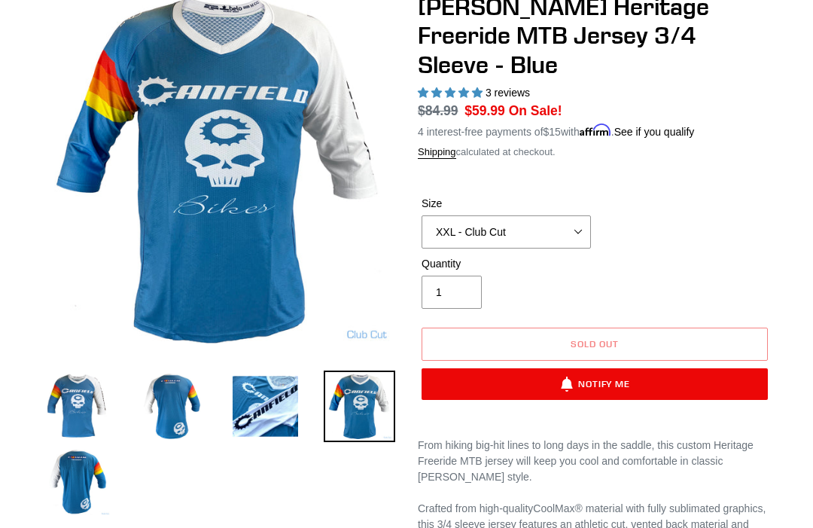
scroll to position [161, 0]
click at [85, 496] on img at bounding box center [77, 482] width 72 height 72
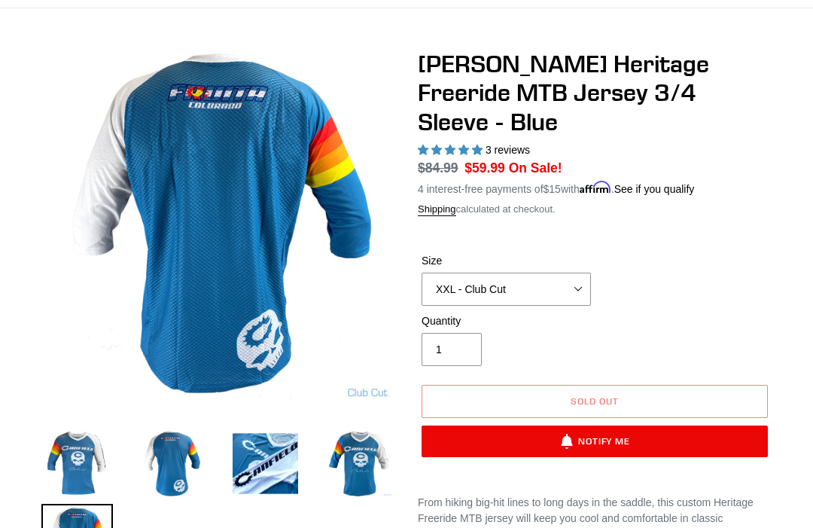
scroll to position [0, 0]
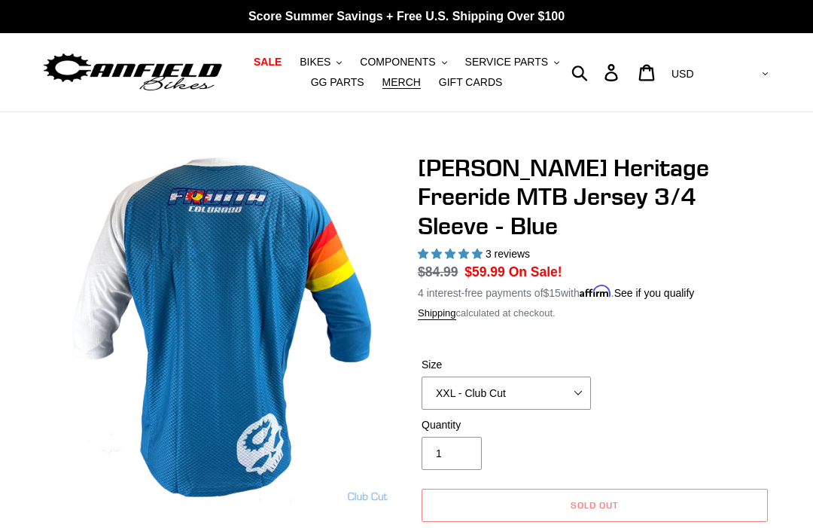
click at [391, 60] on span "COMPONENTS" at bounding box center [397, 62] width 75 height 13
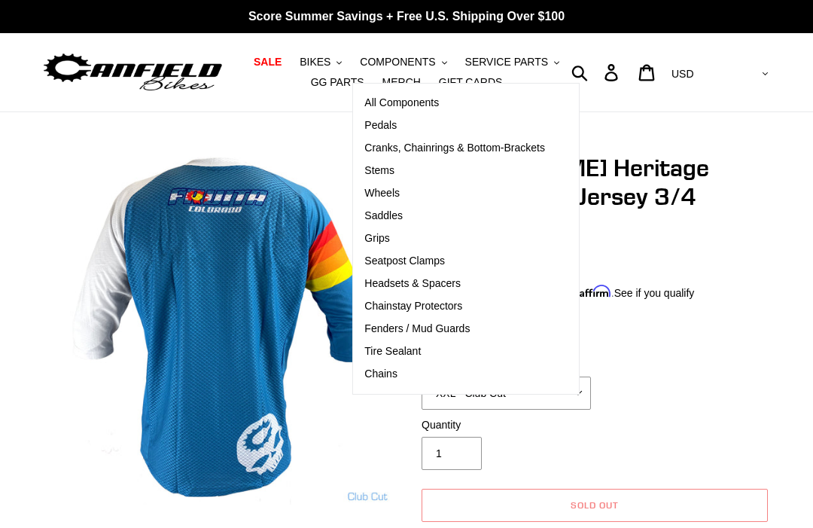
click at [392, 199] on span "Wheels" at bounding box center [381, 193] width 35 height 13
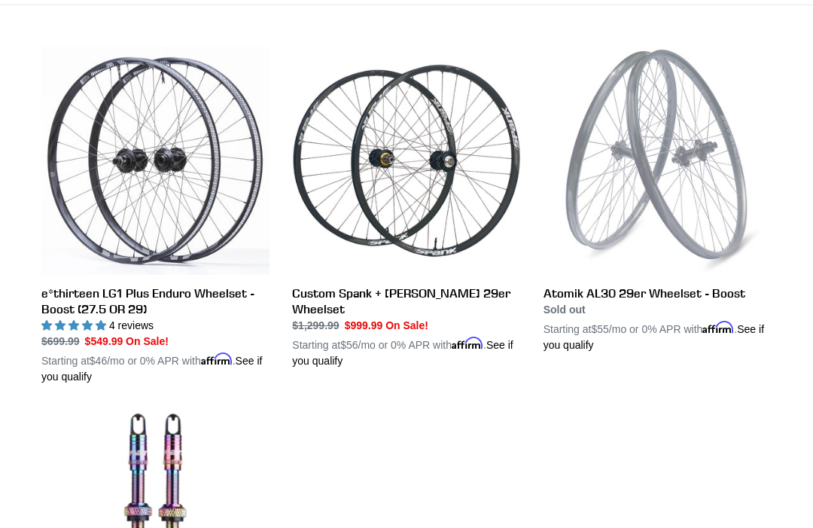
scroll to position [403, 0]
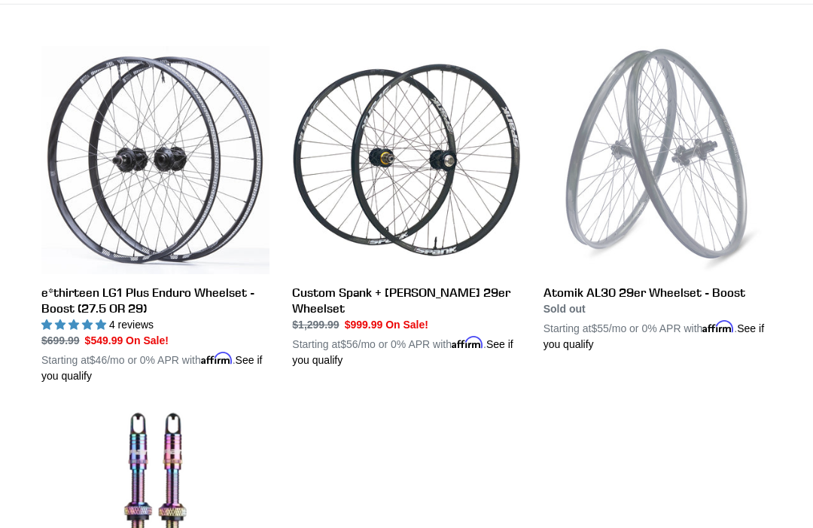
click at [427, 205] on link "Custom Spank + Hadley DH 29er Wheelset" at bounding box center [406, 207] width 228 height 322
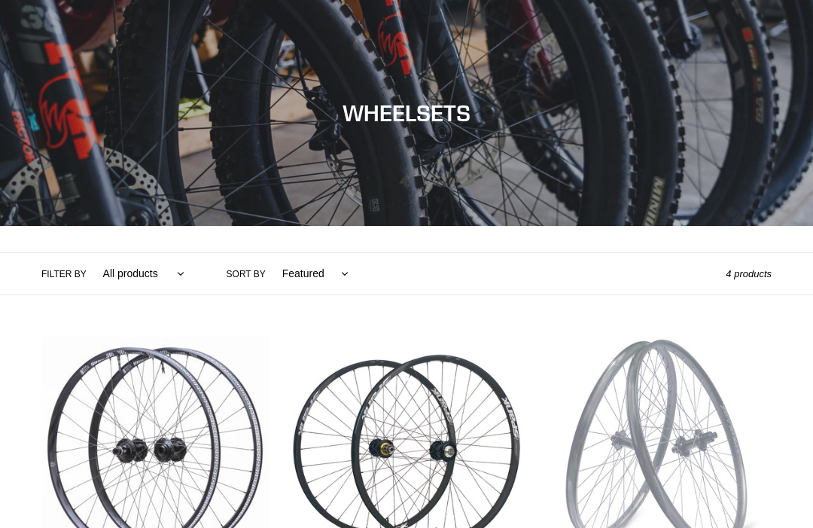
scroll to position [453, 0]
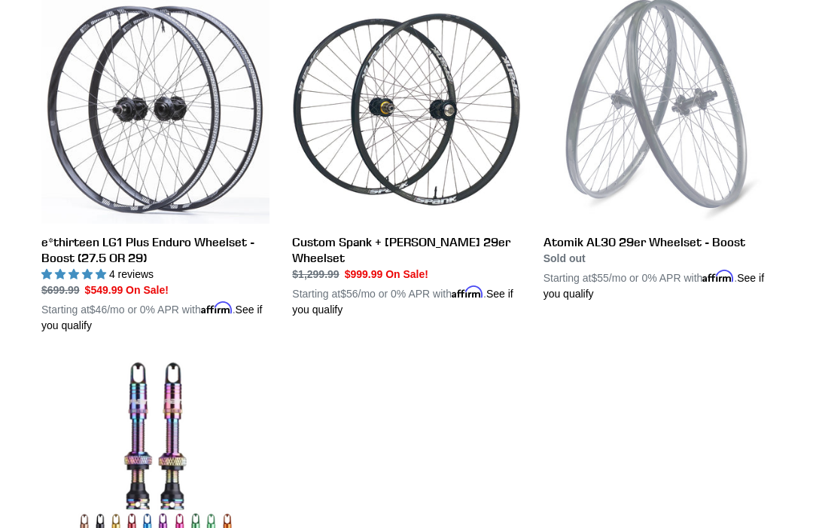
click at [175, 231] on link "e*thirteen LG1 Plus Enduro Wheelset - Boost (27.5 OR 29)" at bounding box center [155, 164] width 228 height 338
click at [422, 243] on link "Custom Spank + Hadley DH 29er Wheelset" at bounding box center [406, 156] width 228 height 322
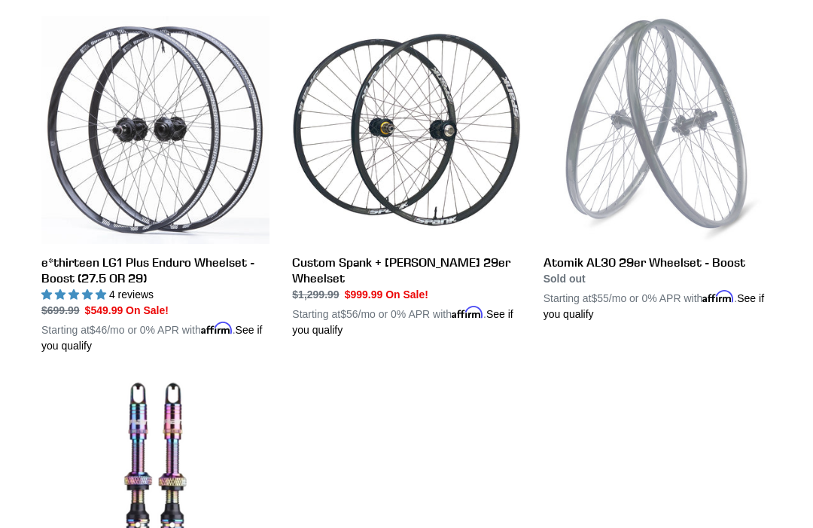
scroll to position [431, 0]
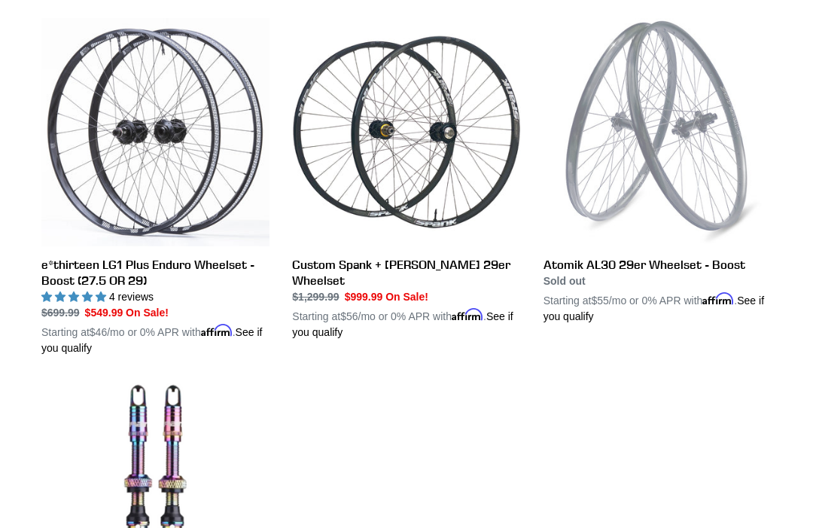
click at [138, 266] on link "e*thirteen LG1 Plus Enduro Wheelset - Boost (27.5 OR 29)" at bounding box center [155, 187] width 228 height 338
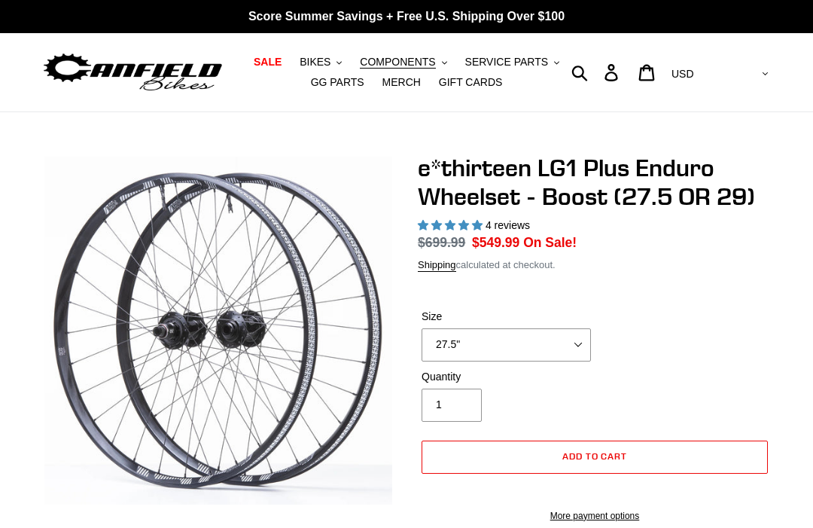
select select "highest-rating"
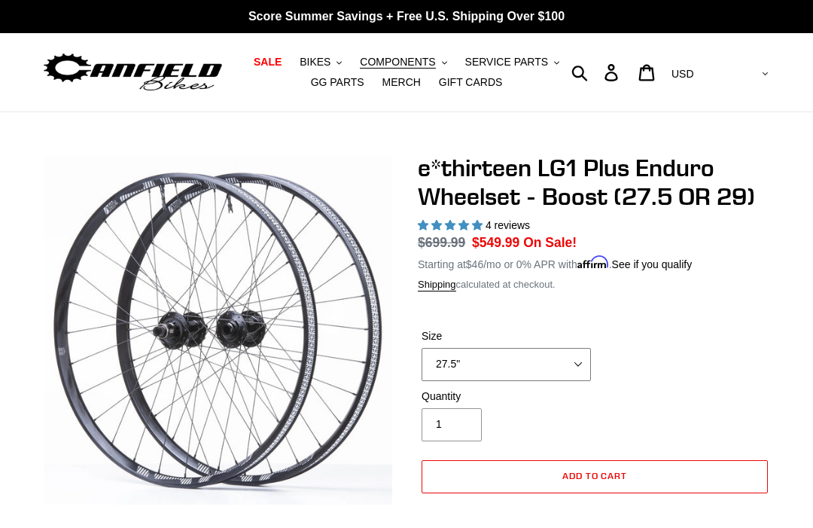
click at [579, 359] on select "27.5" 29"" at bounding box center [506, 364] width 169 height 33
select select "29""
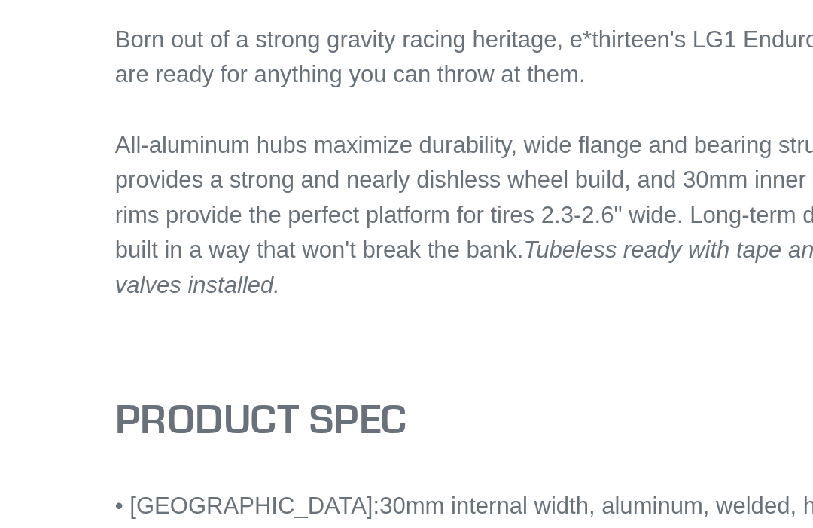
scroll to position [568, 0]
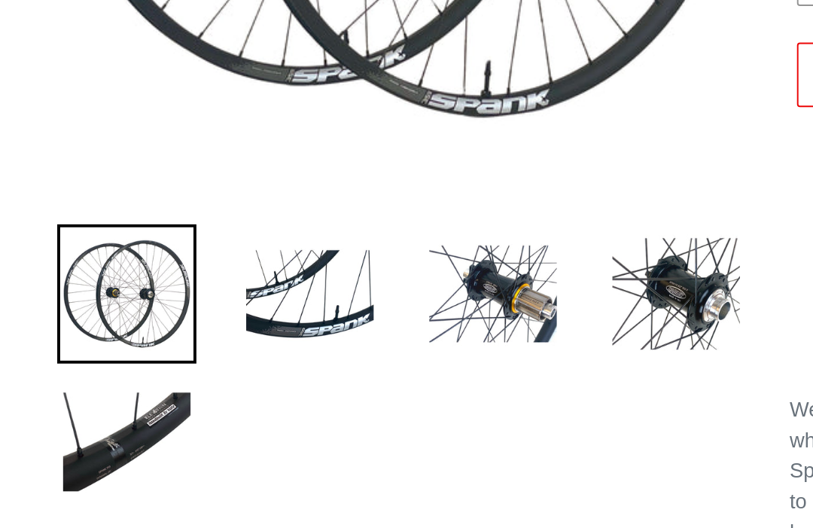
scroll to position [186, 0]
click at [254, 345] on img at bounding box center [266, 381] width 72 height 72
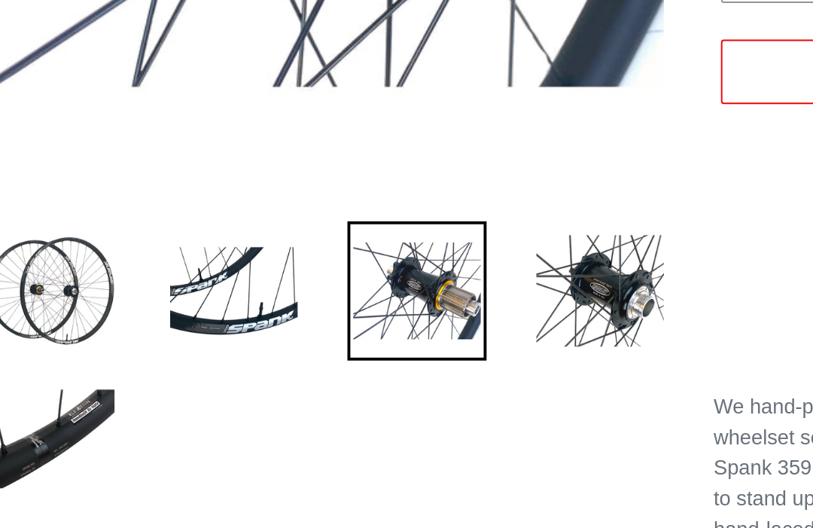
scroll to position [188, 0]
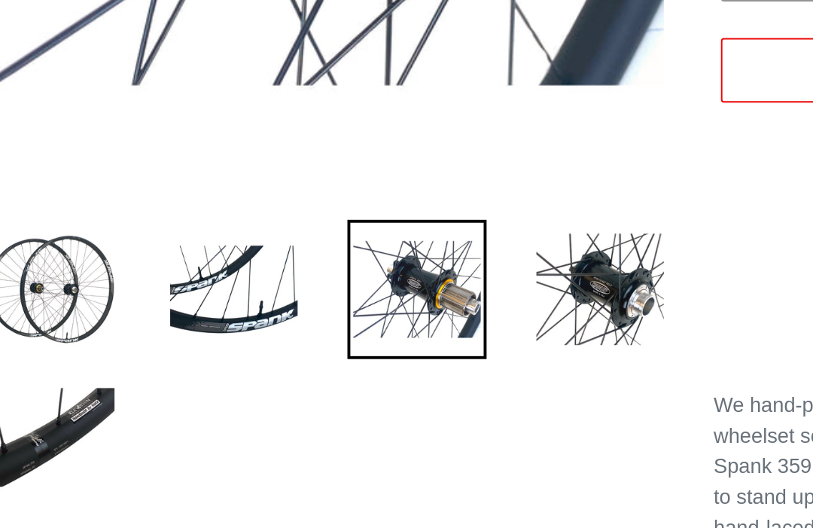
click at [324, 343] on img at bounding box center [360, 379] width 72 height 72
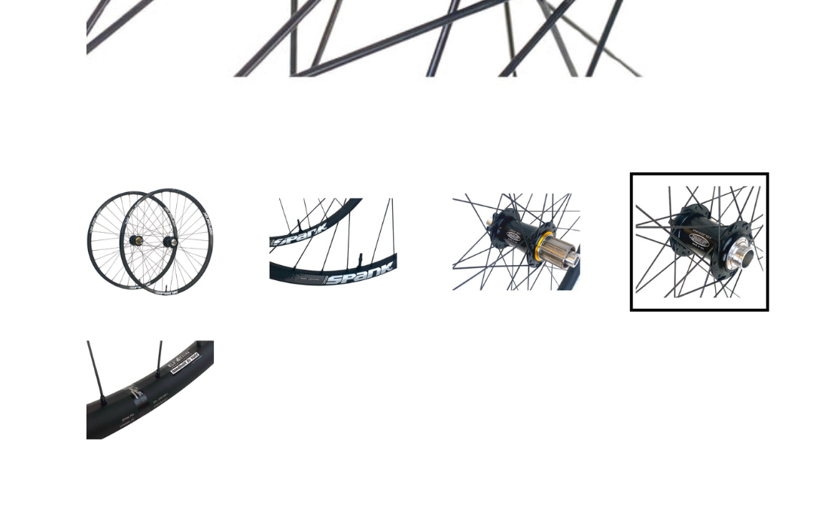
scroll to position [213, 0]
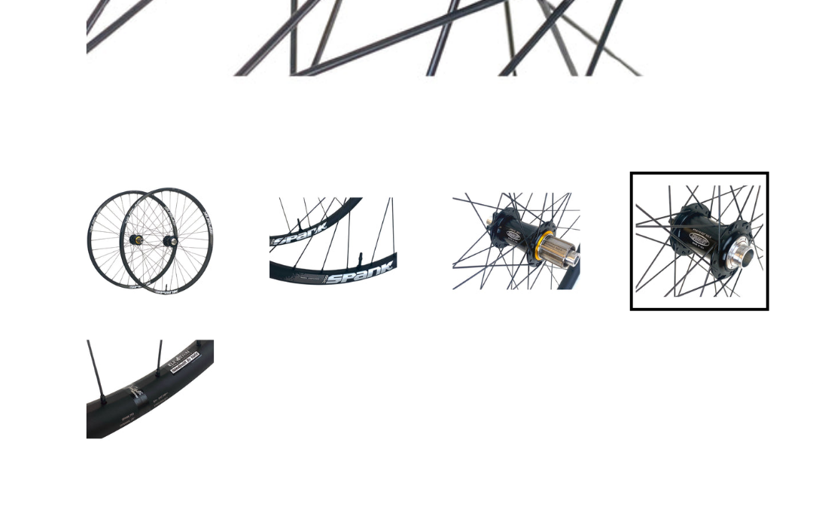
click at [74, 394] on img at bounding box center [77, 430] width 72 height 72
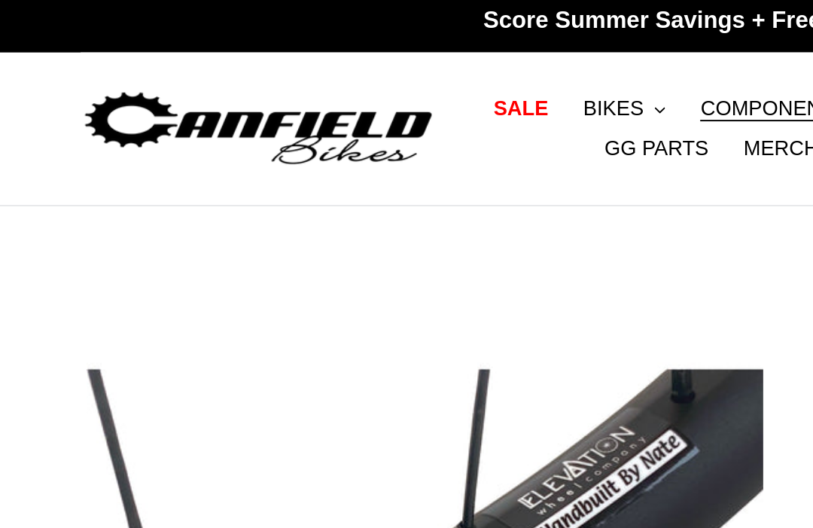
scroll to position [0, 0]
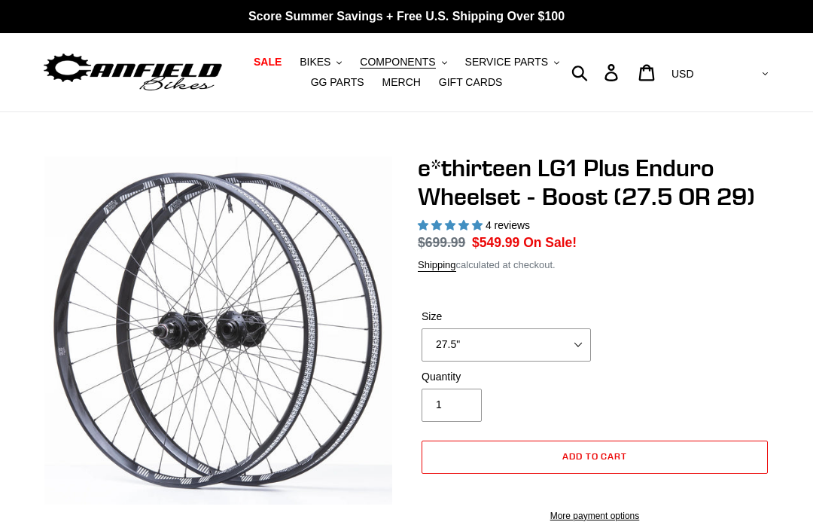
select select "highest-rating"
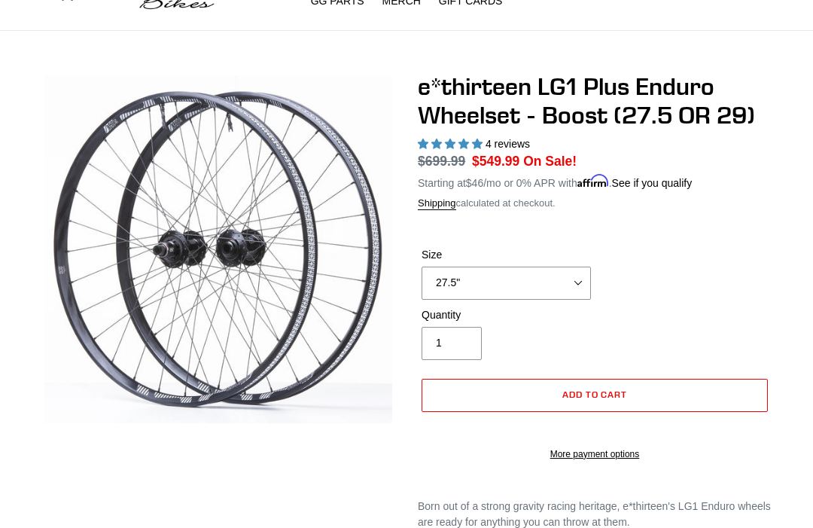
scroll to position [126, 0]
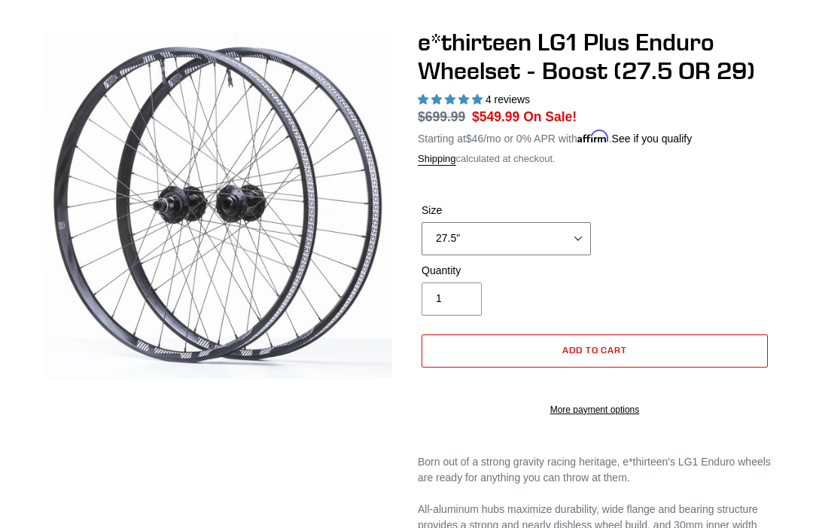
click at [563, 238] on select "27.5" 29"" at bounding box center [506, 238] width 169 height 33
select select "29""
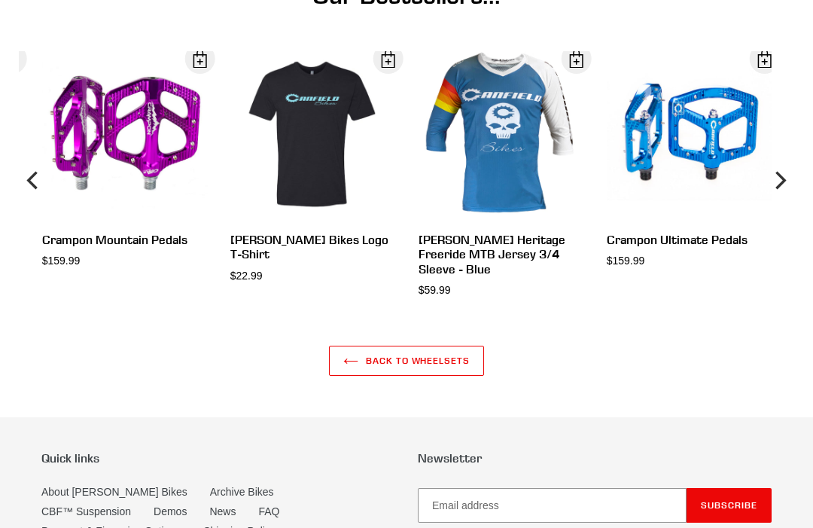
scroll to position [1858, 0]
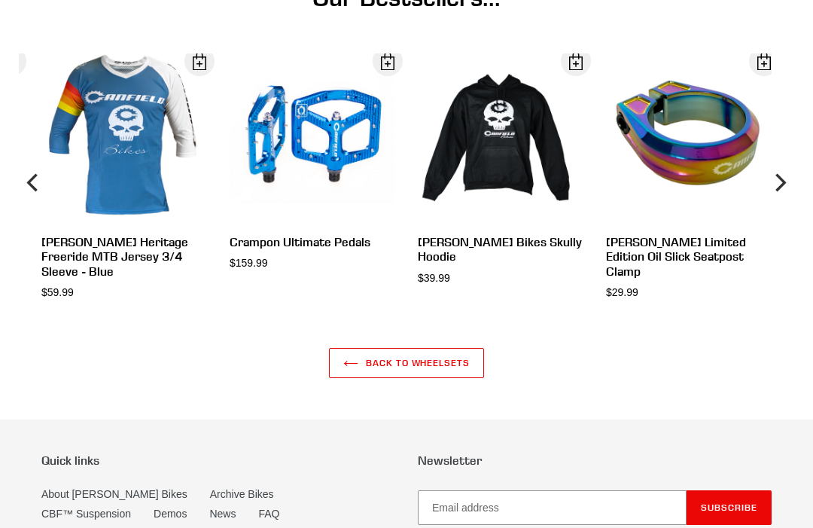
click at [504, 275] on div "View" at bounding box center [489, 182] width 188 height 258
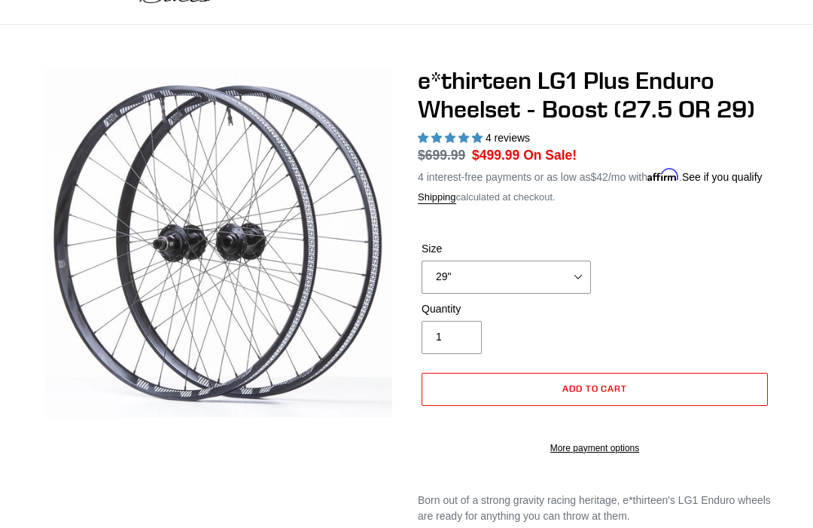
scroll to position [0, 0]
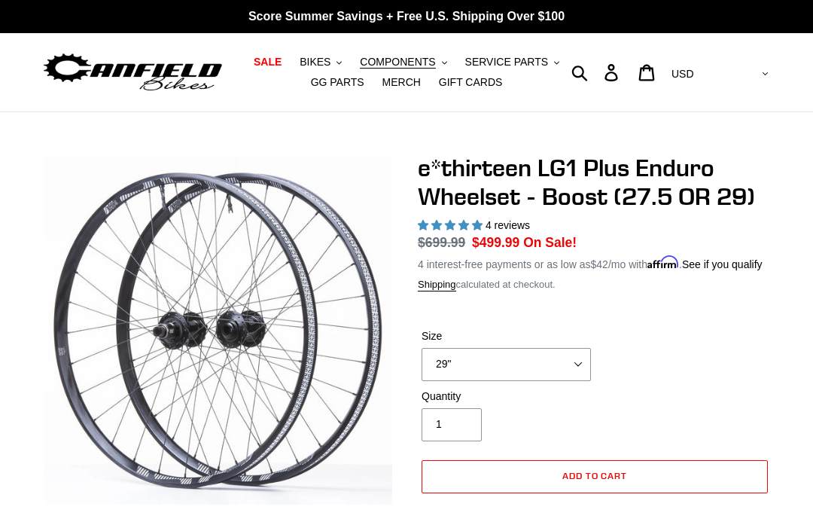
click at [406, 60] on span "COMPONENTS" at bounding box center [397, 62] width 75 height 13
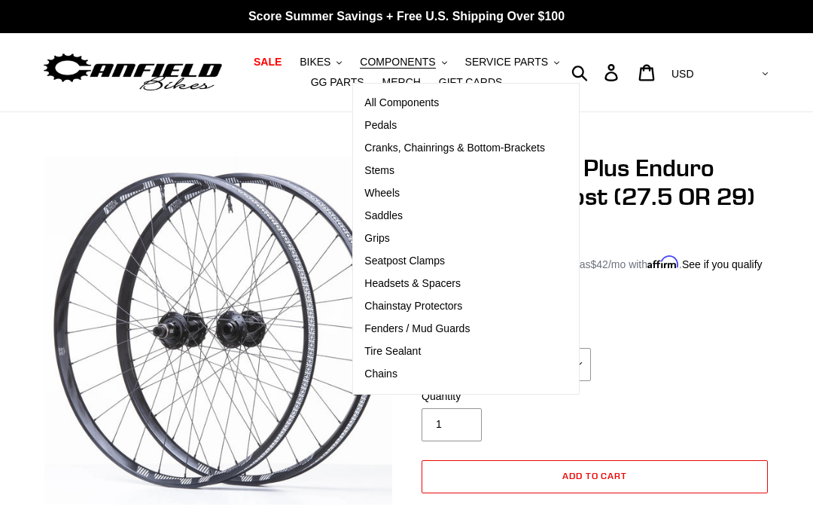
click at [393, 371] on span "Chains" at bounding box center [380, 373] width 33 height 13
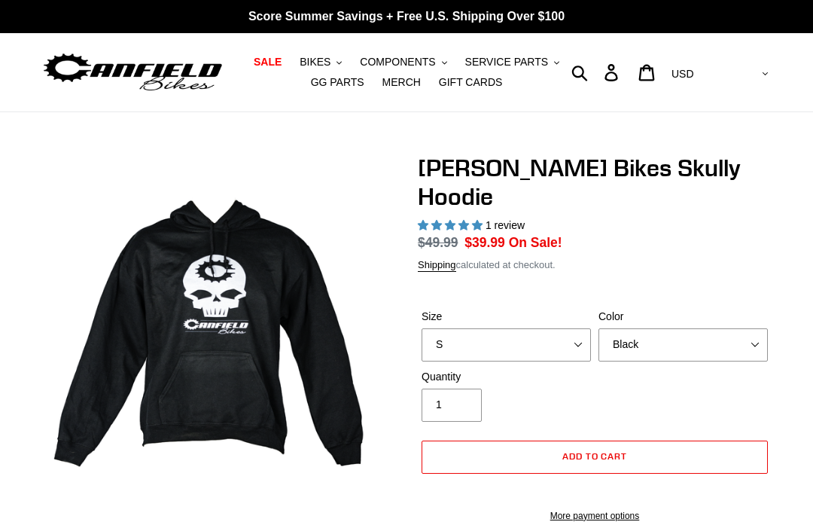
select select "highest-rating"
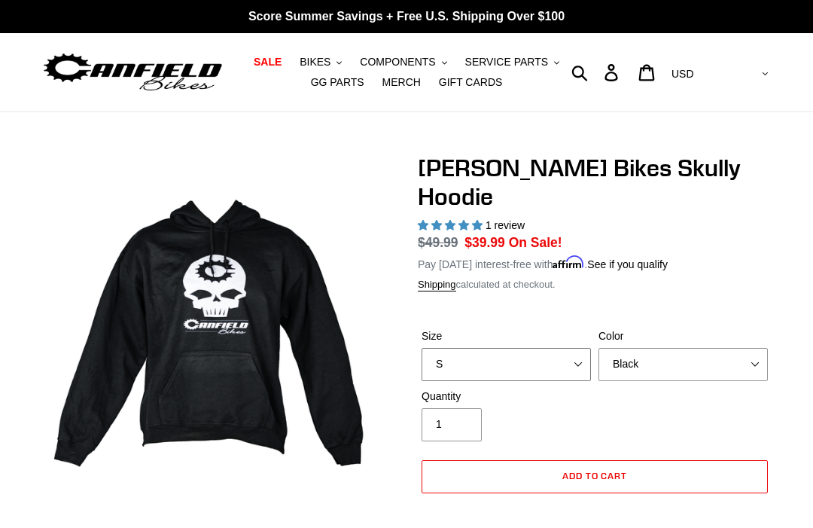
click at [542, 348] on select "S M pre-order ETA 9.20.25 L pre-order ETA 9.20.25 XL pre-order ETA 9.20.25" at bounding box center [506, 364] width 169 height 33
select select "XL pre-order ETA 9.20.25"
click at [722, 348] on select "Black Grey Blue" at bounding box center [682, 364] width 169 height 33
select select "Grey"
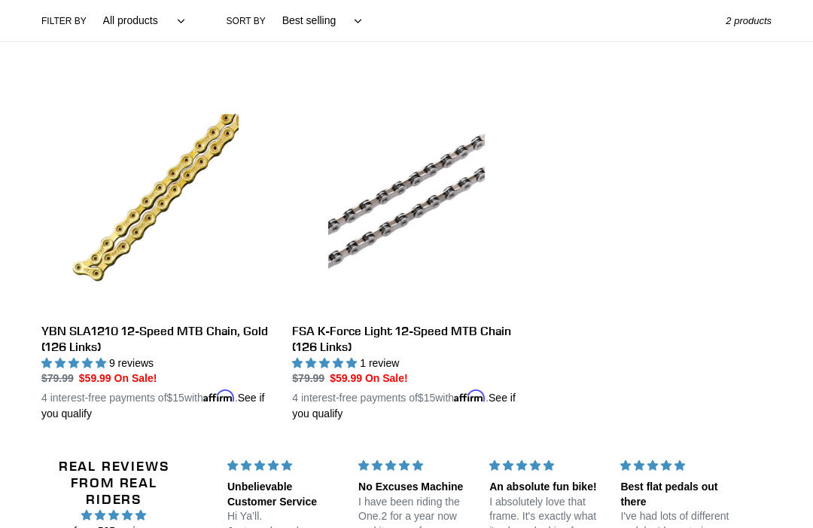
scroll to position [223, 0]
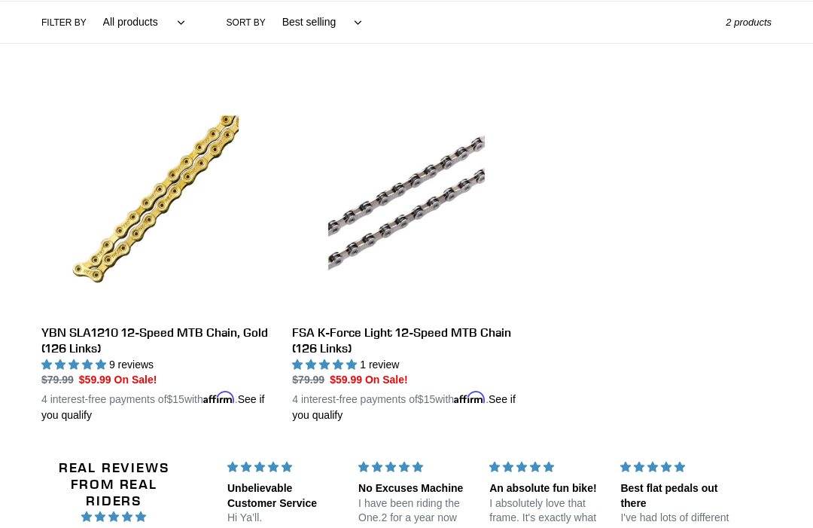
click at [151, 333] on link "YBN SLA1210 12-Speed MTB Chain, Gold (126 Links)" at bounding box center [155, 254] width 228 height 338
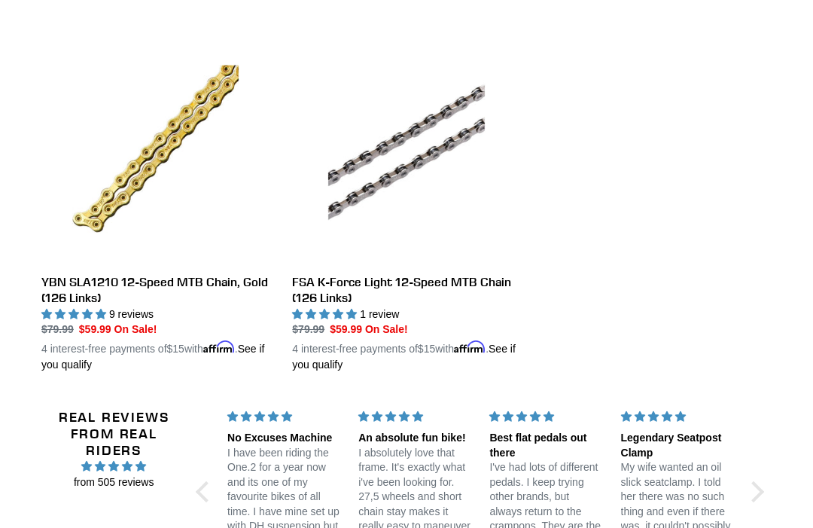
click at [404, 283] on link "FSA K-Force Light 12-Speed MTB Chain (126 Links)" at bounding box center [406, 204] width 228 height 338
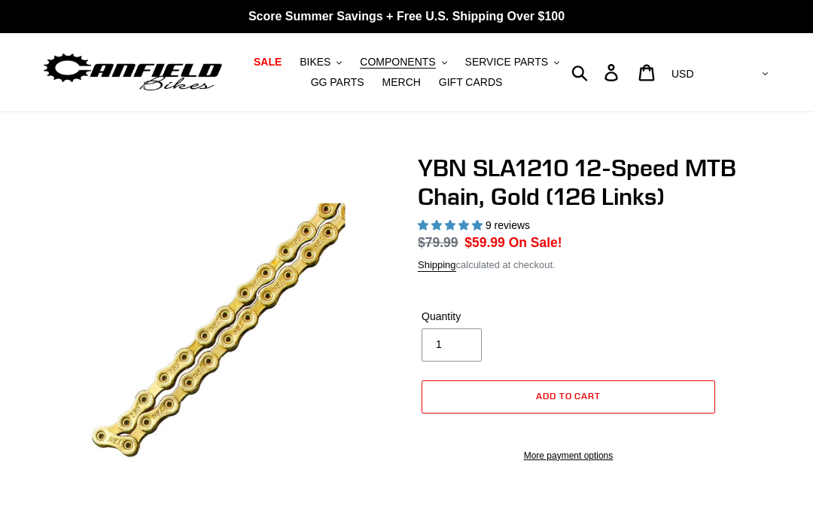
select select "highest-rating"
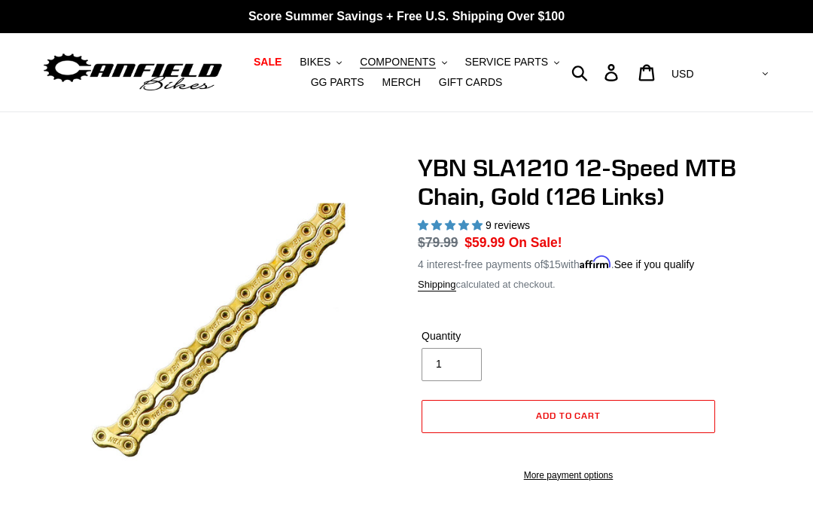
click at [747, 264] on dl "Regular price $79.99 Sale price $59.99 On Sale! Unit price / per 4 interest-fre…" at bounding box center [595, 252] width 354 height 39
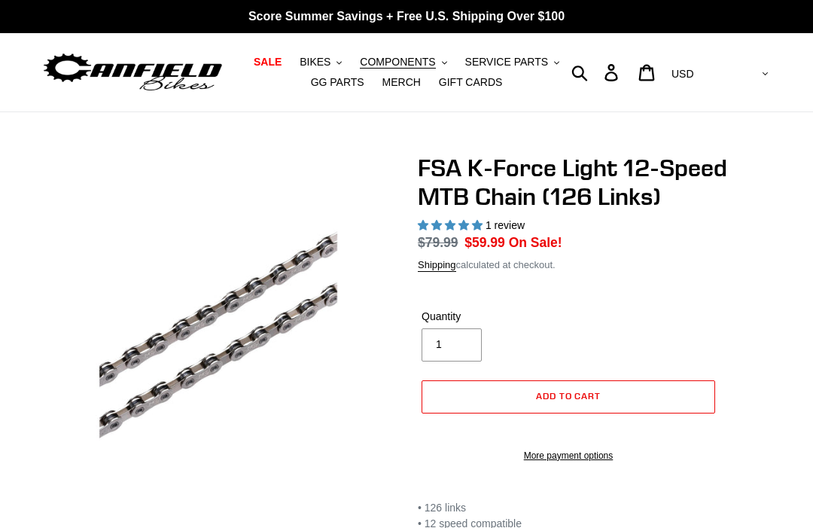
select select "highest-rating"
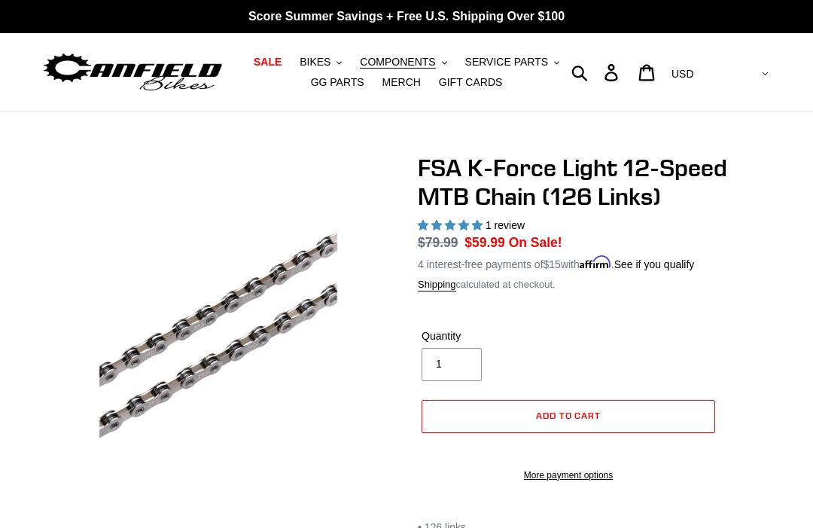
click at [409, 83] on span "MERCH" at bounding box center [401, 82] width 38 height 13
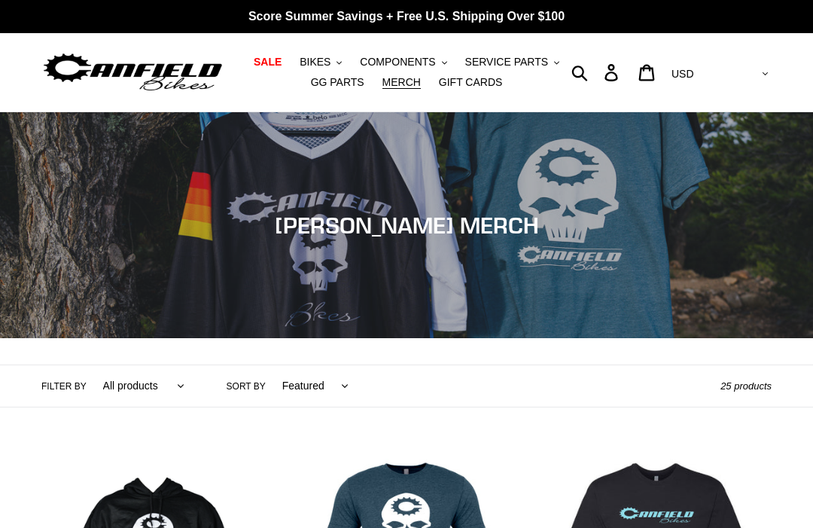
click at [402, 59] on span "COMPONENTS" at bounding box center [397, 62] width 75 height 13
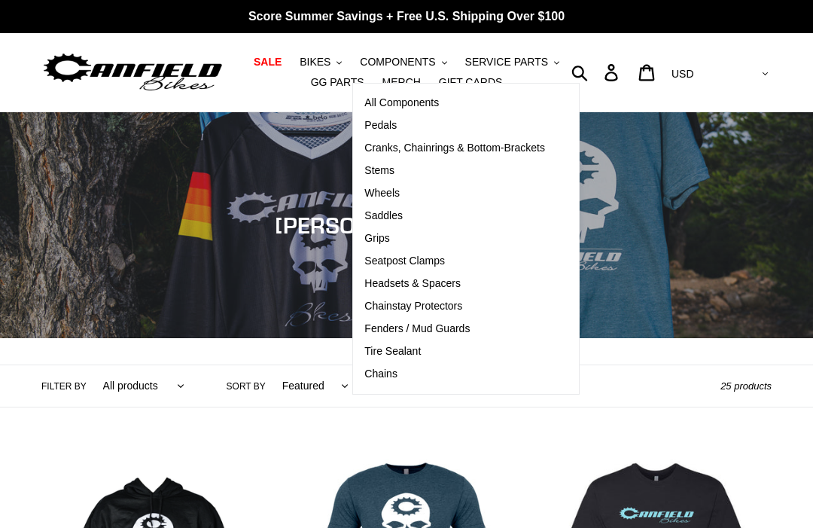
click at [380, 239] on span "Grips" at bounding box center [376, 238] width 25 height 13
click at [389, 165] on span "Stems" at bounding box center [379, 170] width 30 height 13
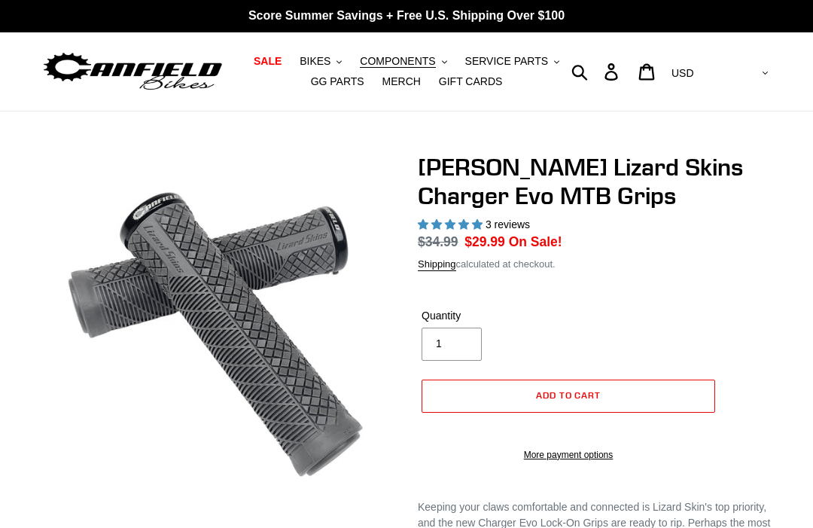
select select "highest-rating"
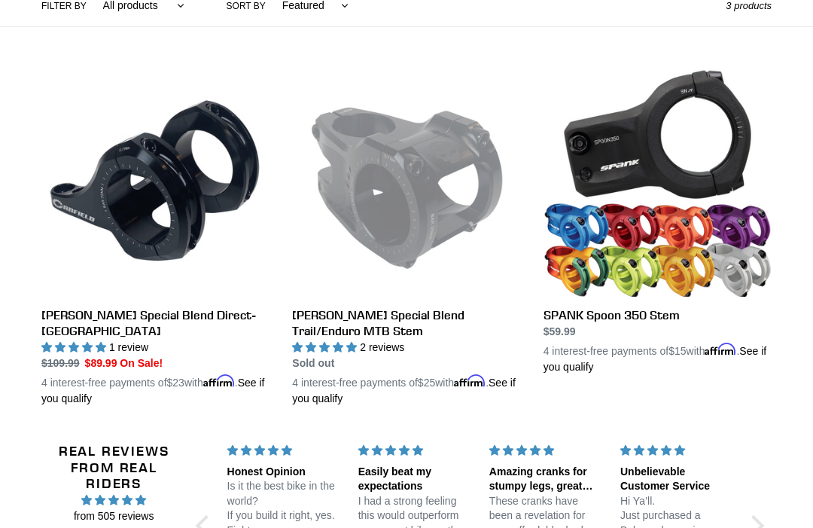
scroll to position [380, 0]
click at [656, 309] on link "SPANK Spoon 350 Stem" at bounding box center [657, 221] width 228 height 306
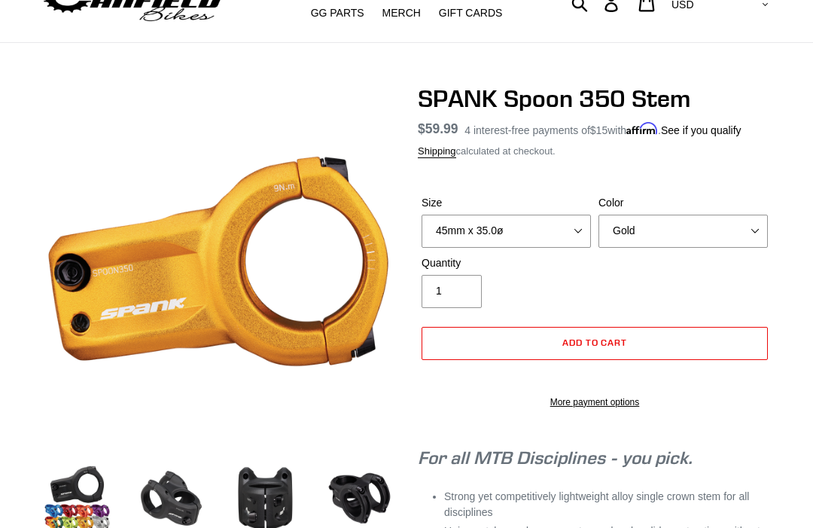
scroll to position [69, 0]
click at [549, 228] on select "35mm x 35.0ø 45mm x 35.0ø" at bounding box center [506, 231] width 169 height 33
click at [744, 221] on select "Gold Orange Purple Raw Silver Rasta Green Red Blue Black" at bounding box center [682, 231] width 169 height 33
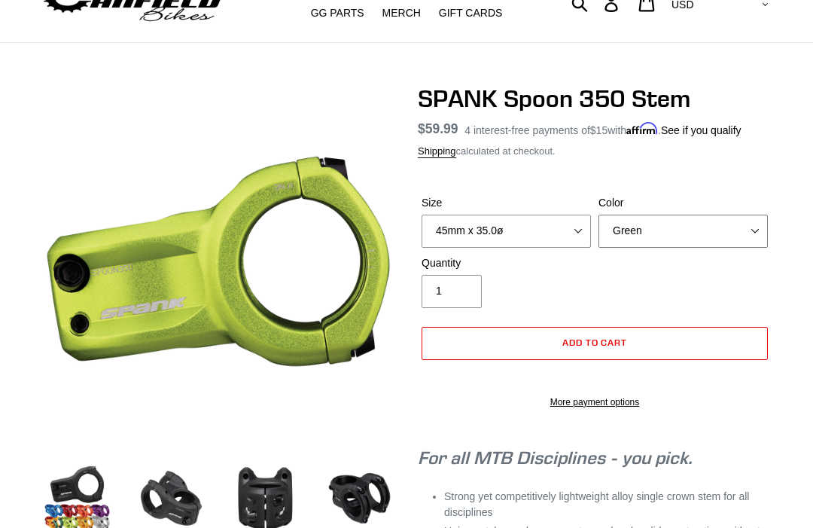
click at [726, 234] on select "Gold Orange Purple Raw Silver Rasta Green Red Blue Black" at bounding box center [682, 231] width 169 height 33
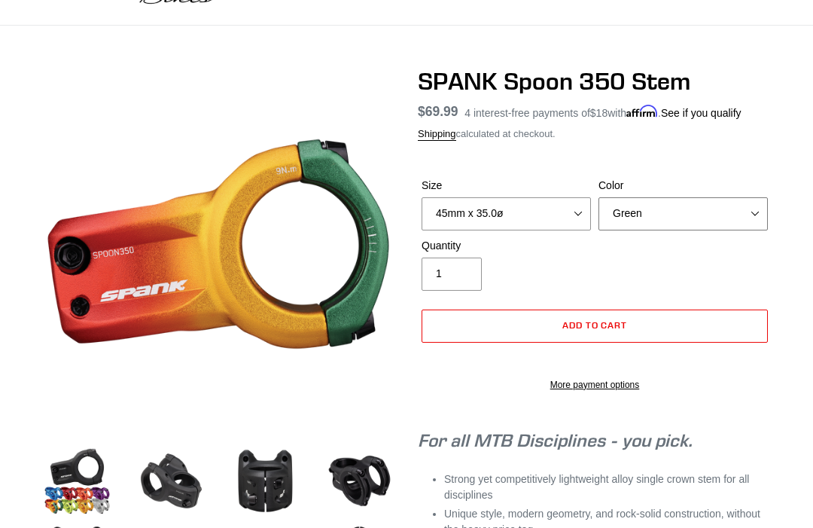
scroll to position [96, 0]
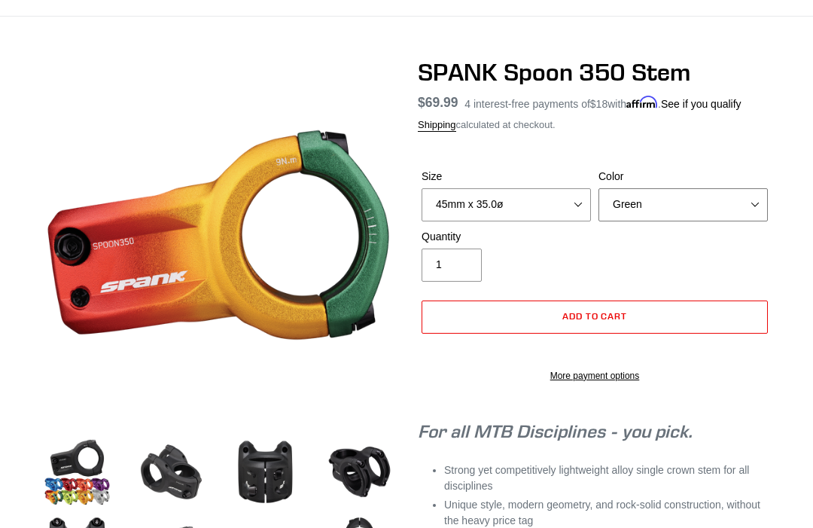
click at [720, 200] on select "Gold Orange Purple Raw Silver Rasta Green Red Blue Black" at bounding box center [682, 204] width 169 height 33
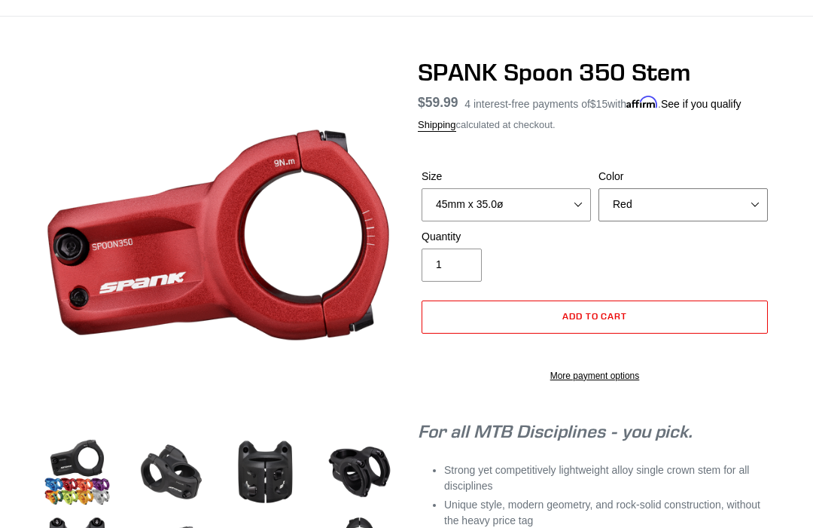
click at [729, 198] on select "Gold Orange Purple Raw Silver Rasta Green Red Blue Black" at bounding box center [682, 204] width 169 height 33
select select "Rasta"
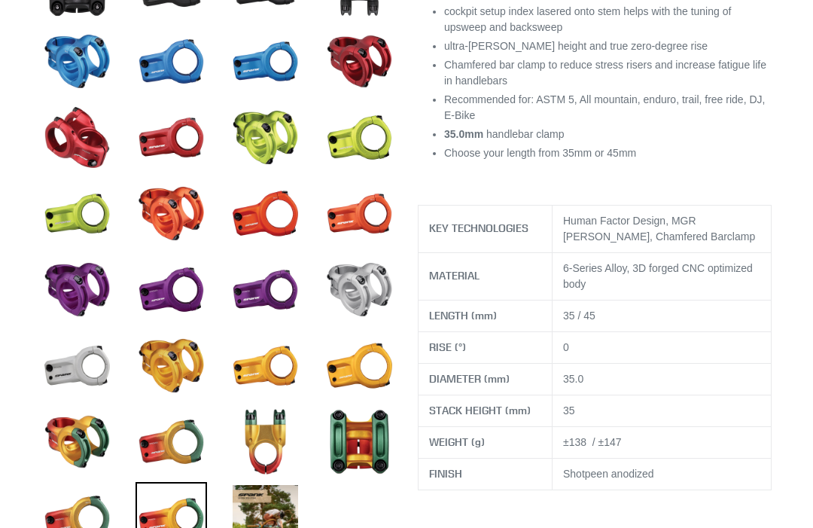
scroll to position [658, 0]
click at [366, 440] on img at bounding box center [360, 442] width 72 height 72
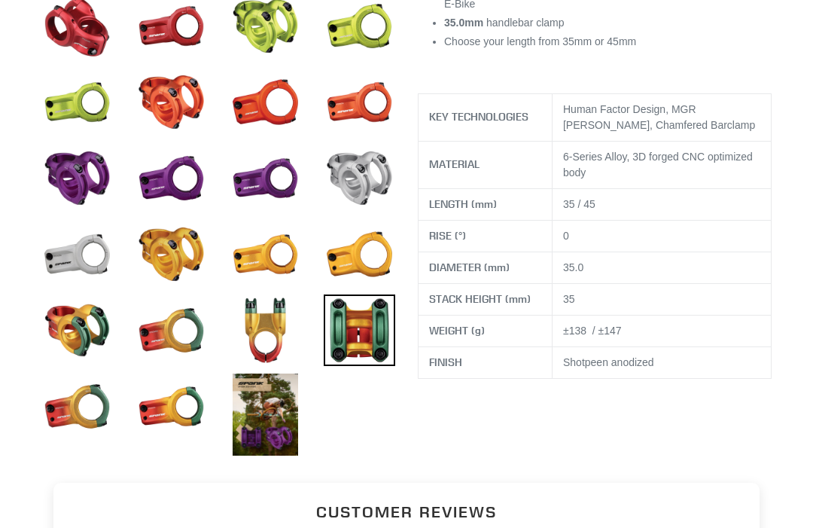
scroll to position [777, 0]
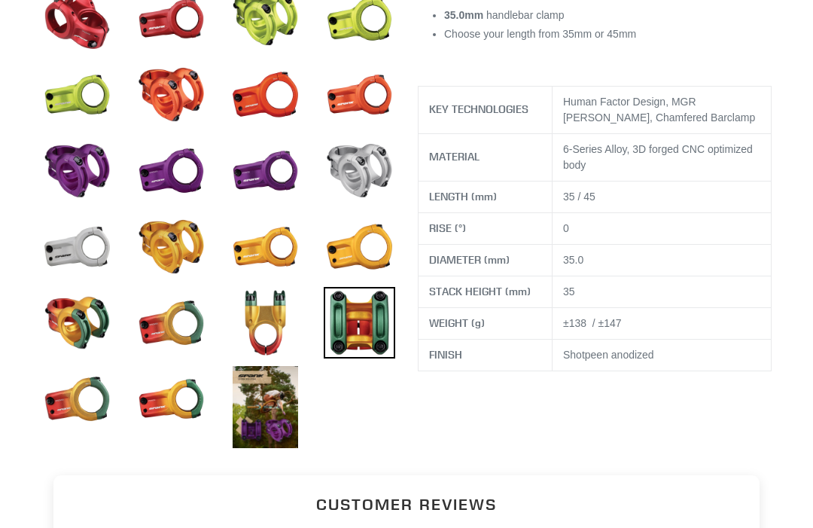
click at [84, 329] on img at bounding box center [77, 323] width 72 height 72
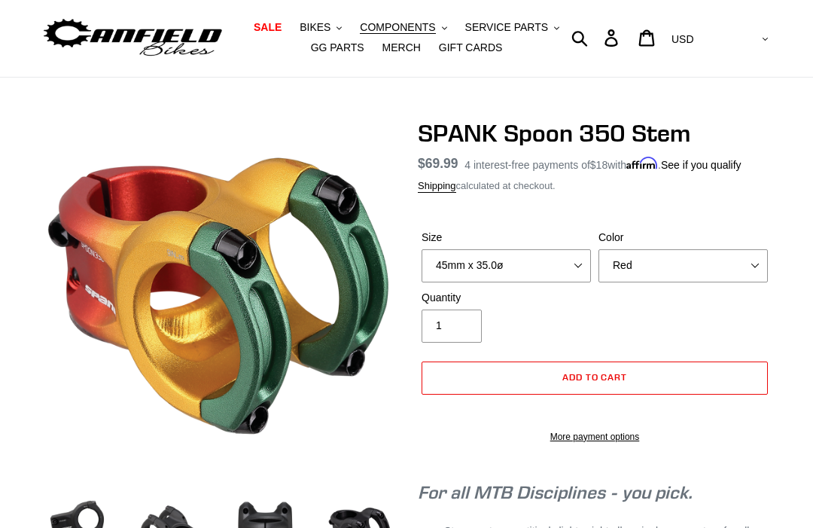
scroll to position [35, 0]
click at [418, 278] on div "Size 35mm x 35.0ø 45mm x 35.0ø" at bounding box center [506, 256] width 177 height 53
click at [394, 277] on img at bounding box center [228, 238] width 903 height 903
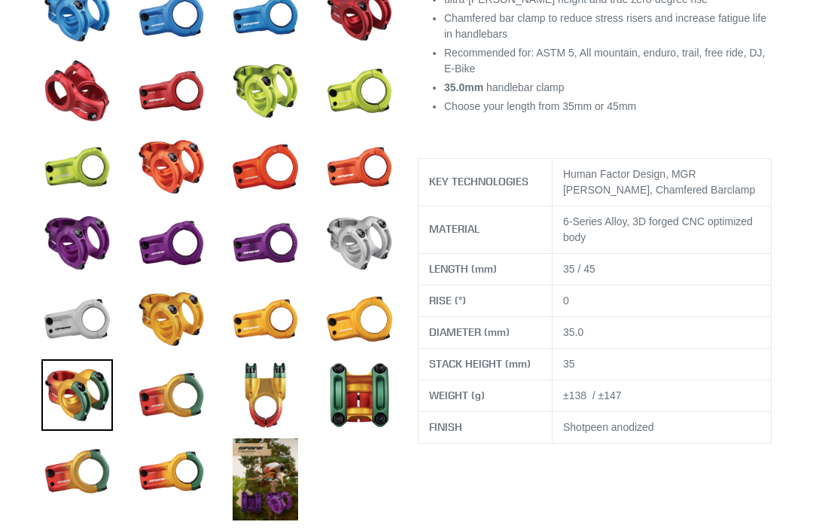
scroll to position [705, 0]
click at [182, 388] on img at bounding box center [171, 395] width 72 height 72
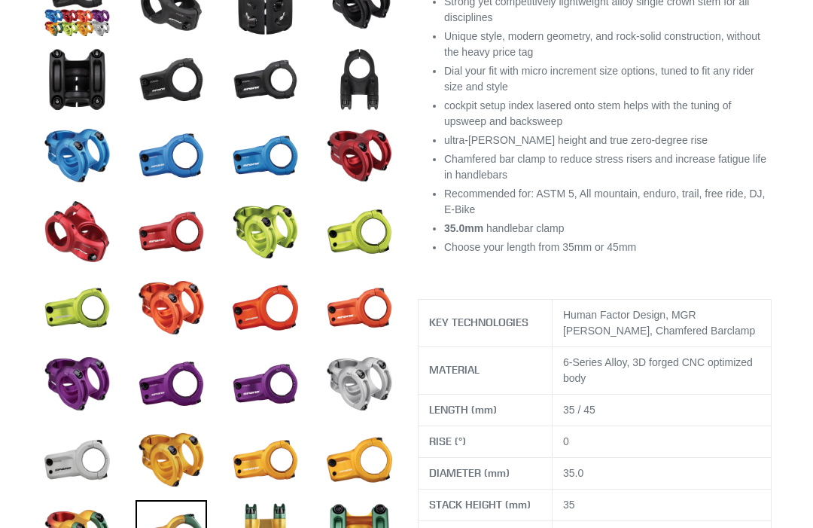
scroll to position [582, 0]
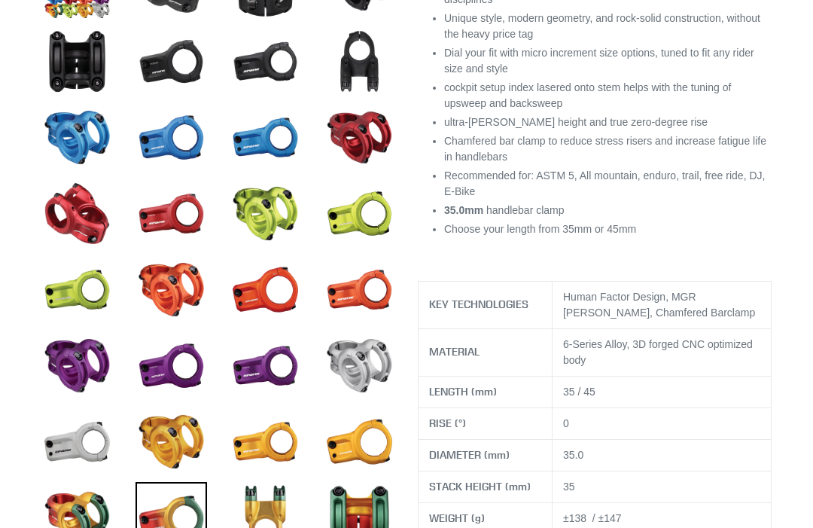
click at [268, 502] on img at bounding box center [266, 518] width 72 height 72
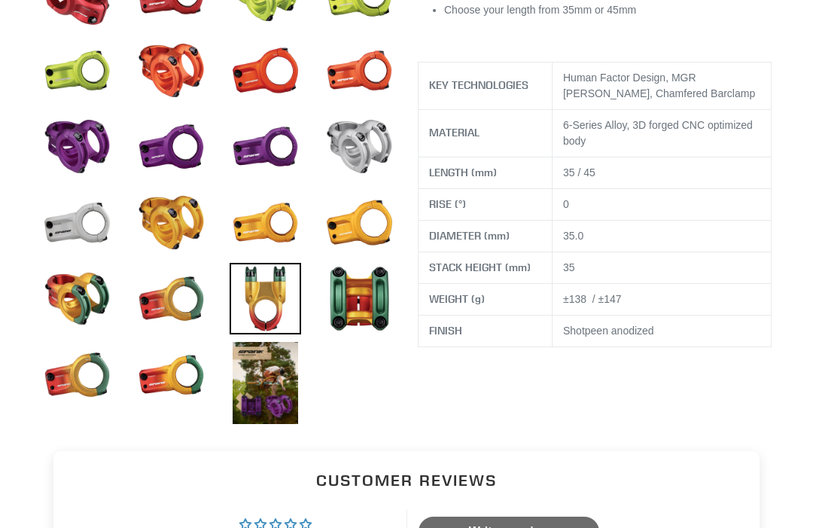
scroll to position [801, 0]
click at [266, 387] on img at bounding box center [266, 383] width 72 height 88
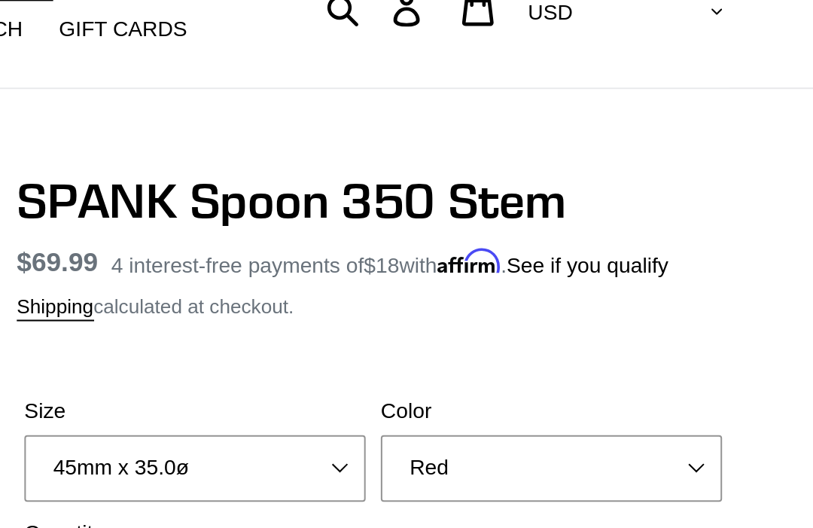
scroll to position [0, 0]
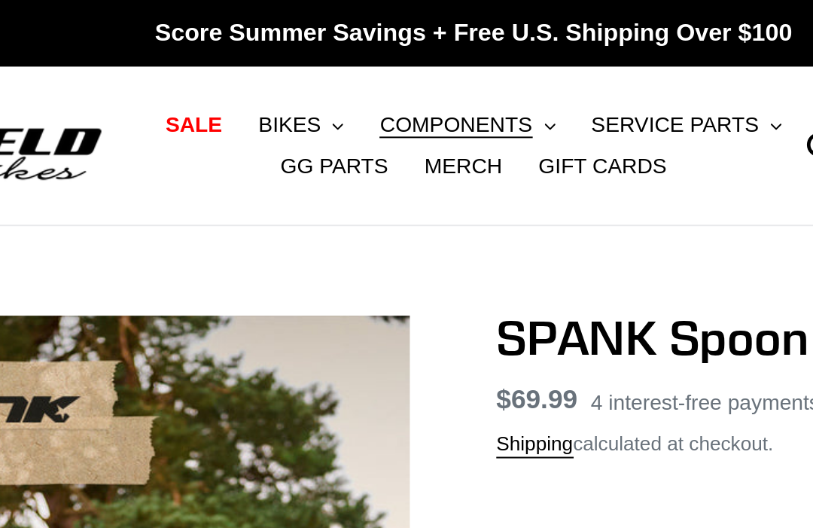
click at [360, 62] on span "COMPONENTS" at bounding box center [397, 62] width 75 height 13
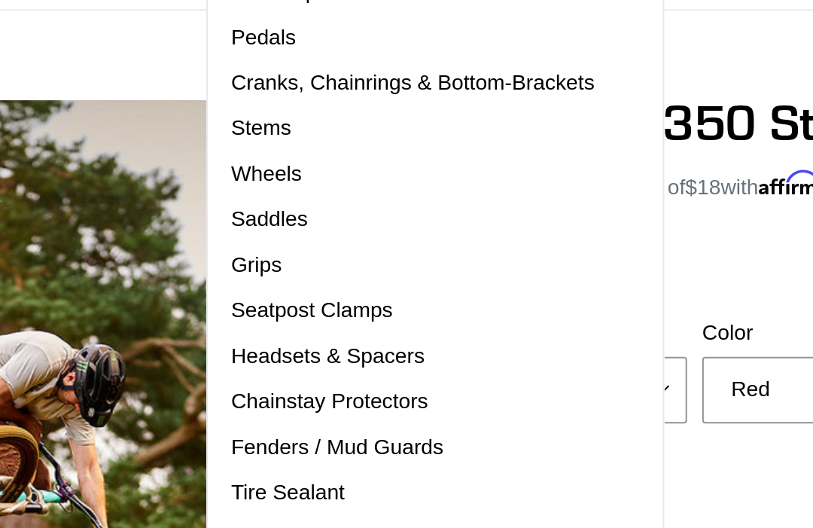
click at [364, 254] on span "Seatpost Clamps" at bounding box center [404, 260] width 81 height 13
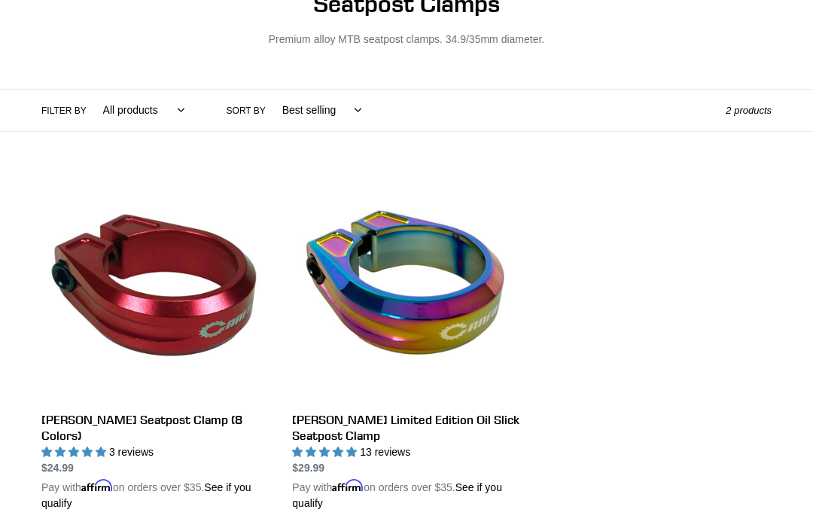
scroll to position [164, 0]
click at [187, 420] on link "[PERSON_NAME] Seatpost Clamp (8 Colors)" at bounding box center [155, 342] width 228 height 338
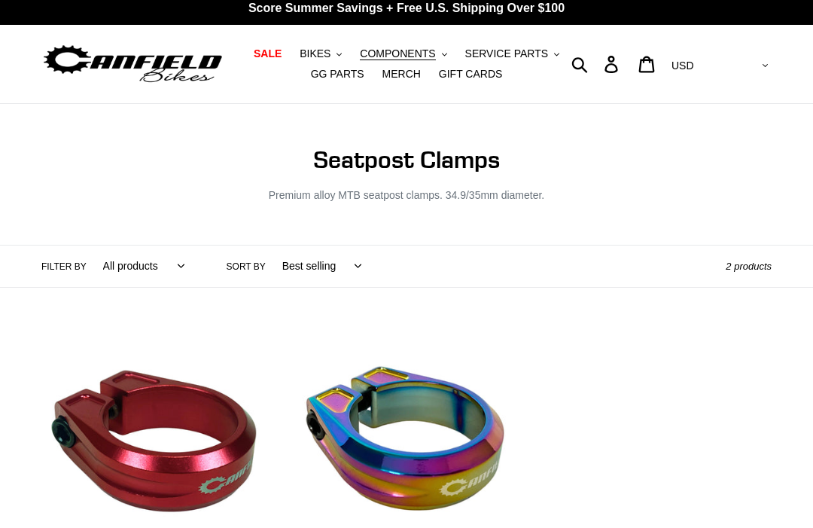
scroll to position [0, 0]
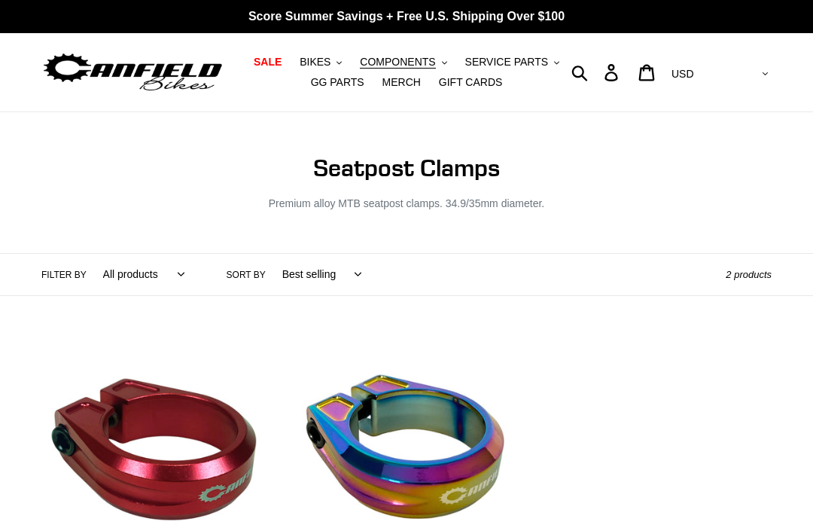
click at [522, 58] on span "SERVICE PARTS" at bounding box center [506, 62] width 83 height 13
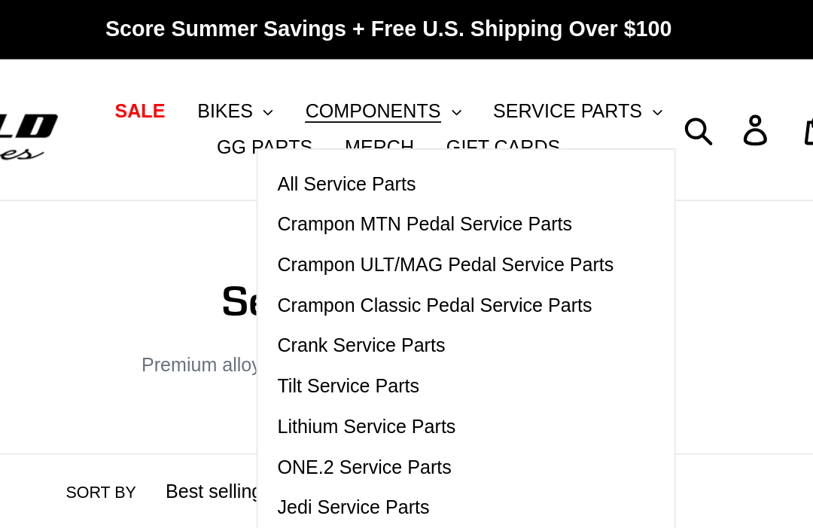
click at [300, 59] on span "BIKES" at bounding box center [315, 62] width 31 height 13
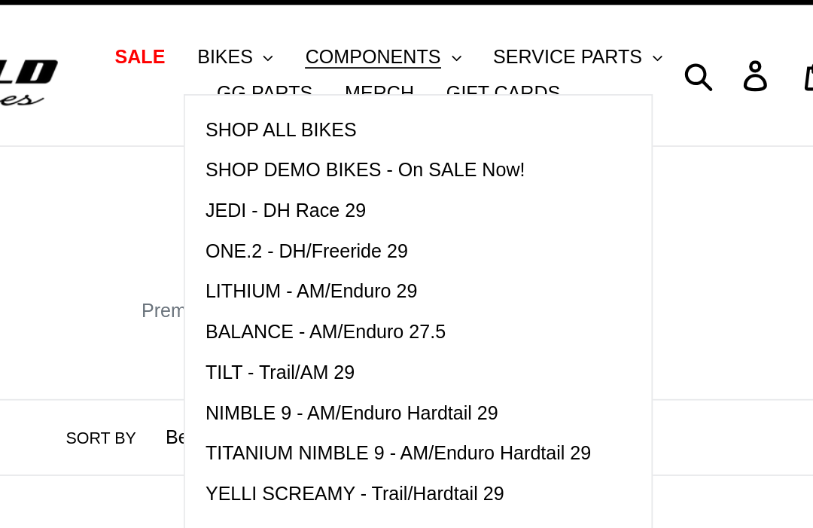
click at [304, 232] on span "TILT - Trail/AM 29" at bounding box center [346, 238] width 84 height 13
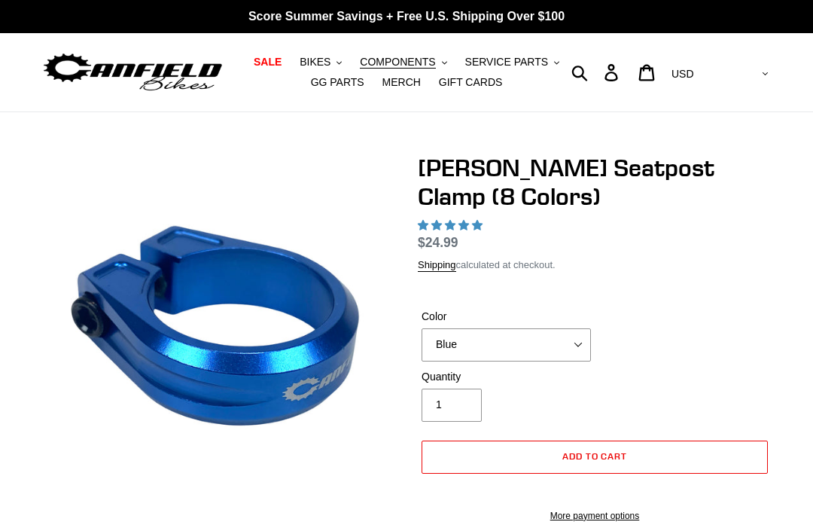
select select "highest-rating"
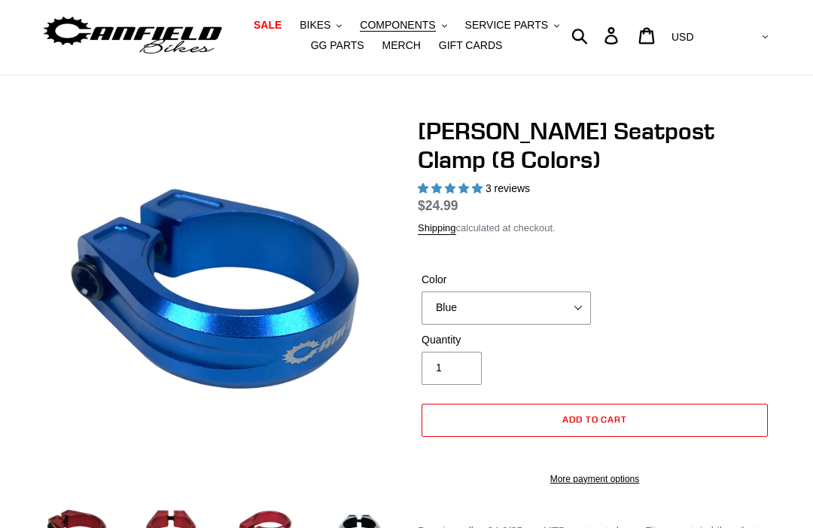
scroll to position [40, 0]
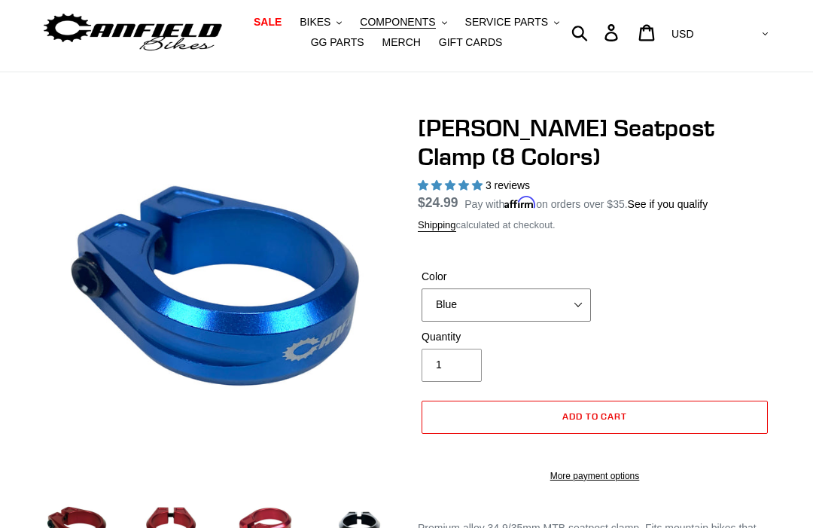
click at [559, 301] on select "Blue Black Gold Grey Red Silver Stealth Black Orange" at bounding box center [506, 304] width 169 height 33
select select "Silver"
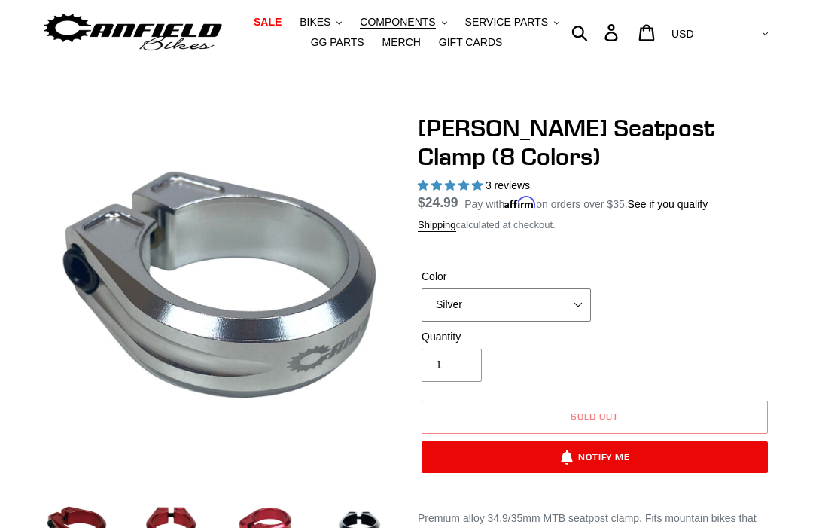
click at [567, 300] on select "Blue Black Gold Grey Red Silver Stealth Black Orange" at bounding box center [506, 304] width 169 height 33
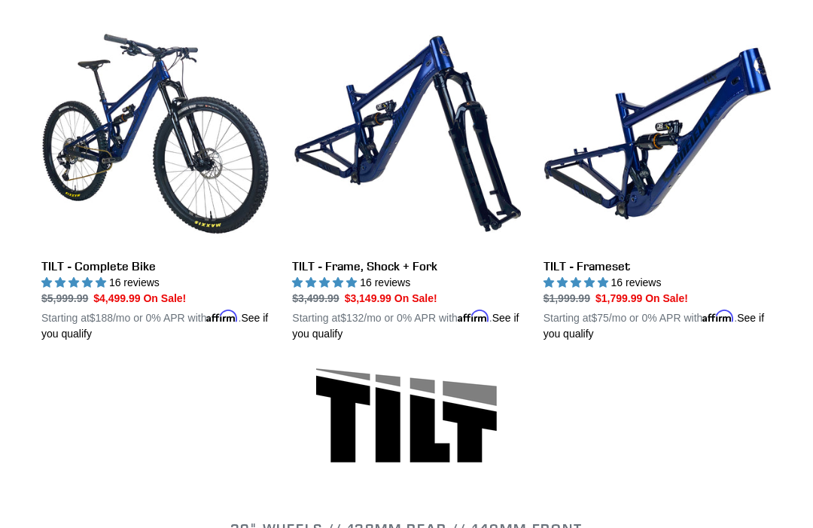
scroll to position [429, 0]
click at [106, 277] on link "TILT - Complete Bike" at bounding box center [155, 181] width 228 height 322
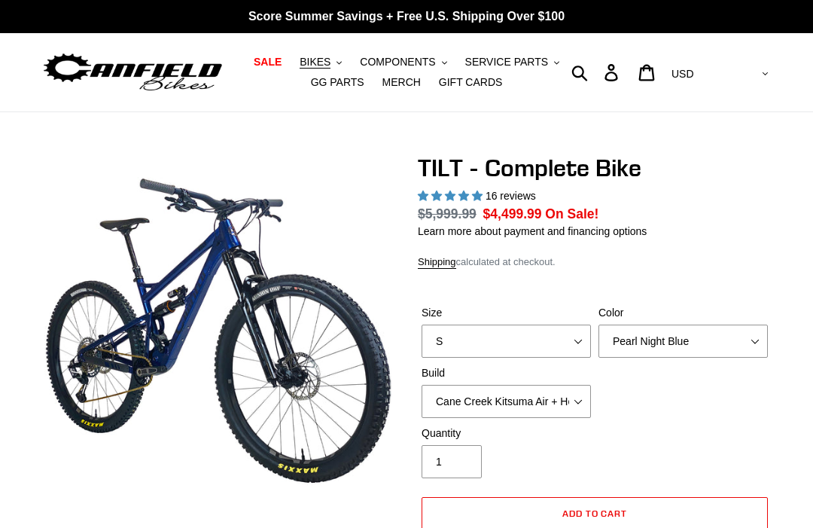
select select "highest-rating"
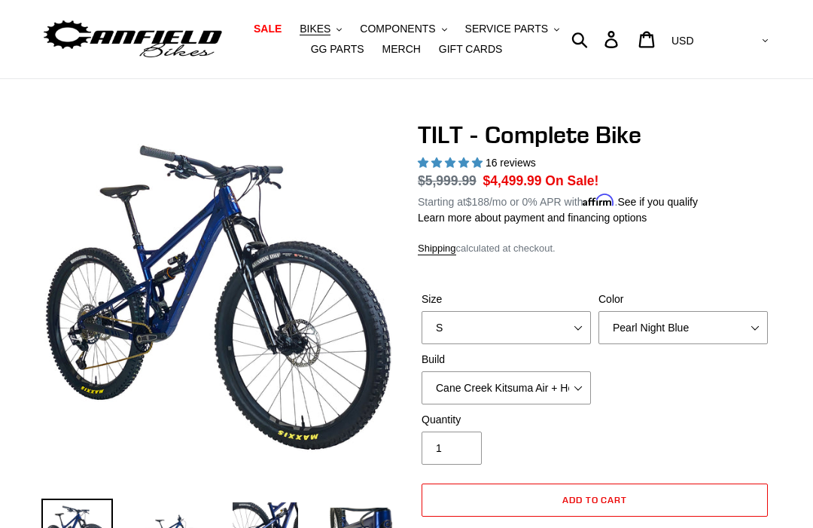
scroll to position [36, 0]
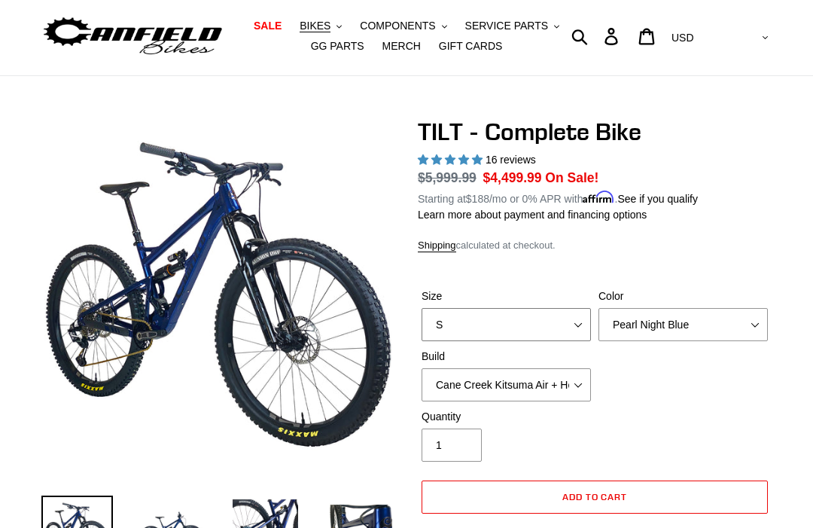
click at [547, 324] on select "S M L" at bounding box center [506, 324] width 169 height 33
click at [568, 318] on select "S M L" at bounding box center [506, 324] width 169 height 33
select select "L"
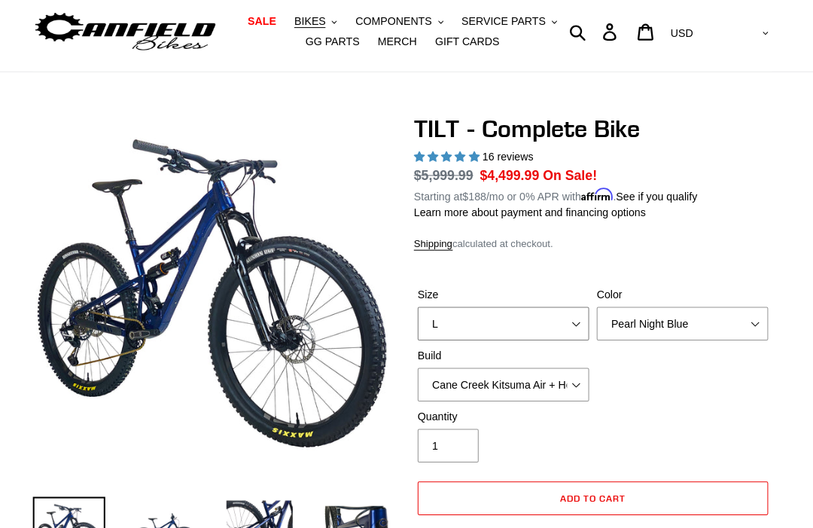
scroll to position [68, 0]
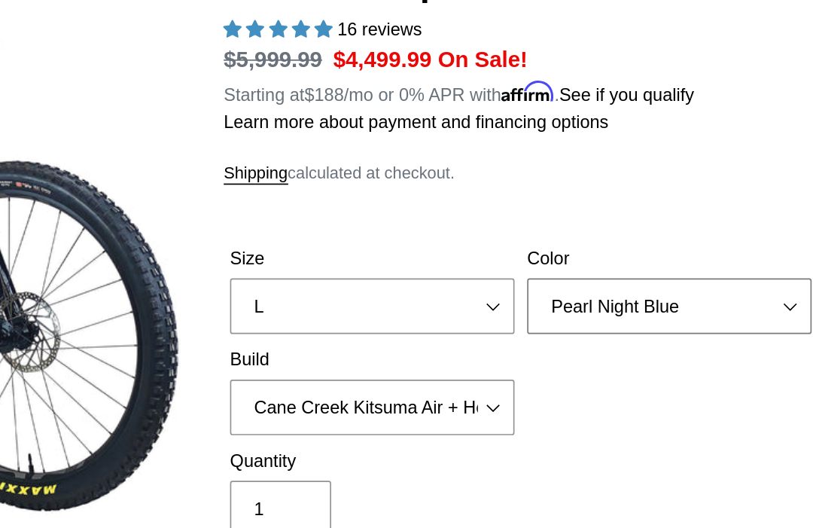
click at [598, 275] on select "Pearl Night Blue Stealth Silver Raw" at bounding box center [682, 291] width 169 height 33
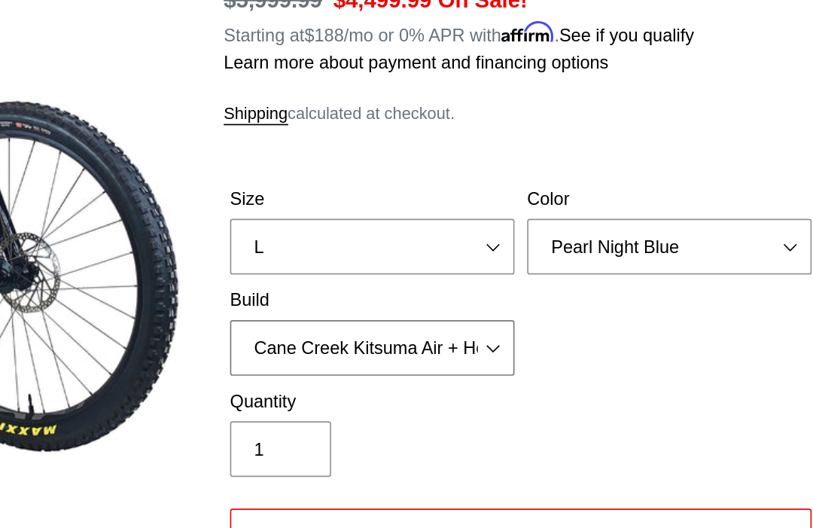
click at [422, 336] on select "Cane Creek Kitsuma Air + Helm MKII 140 + SRAM GX Cane Creek Kitsuma Air + Helm …" at bounding box center [506, 352] width 169 height 33
select select "Fox Float X + 36 SL Factory Grip X 140 + SRAM GX"
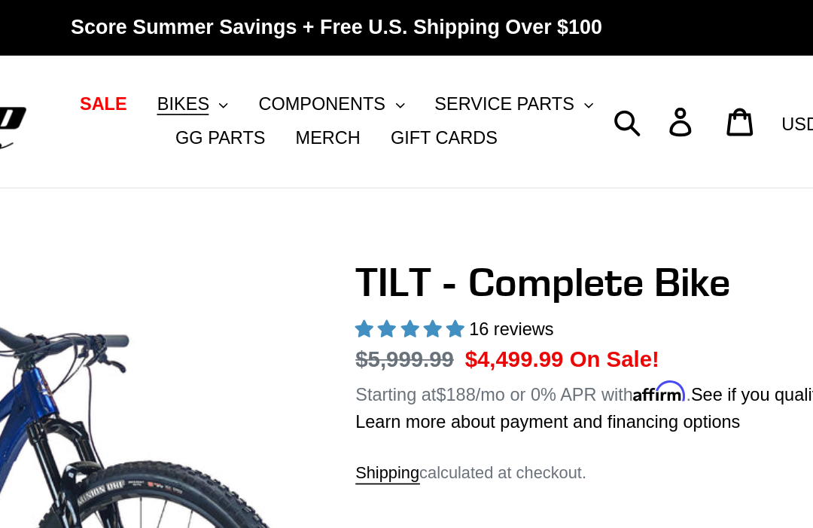
click at [360, 59] on span "COMPONENTS" at bounding box center [397, 62] width 75 height 13
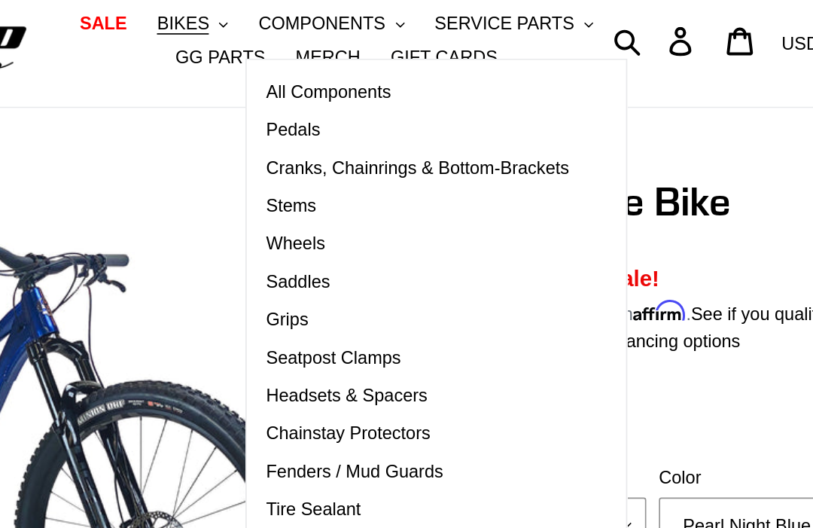
click at [364, 345] on span "Tire Sealant" at bounding box center [392, 351] width 56 height 13
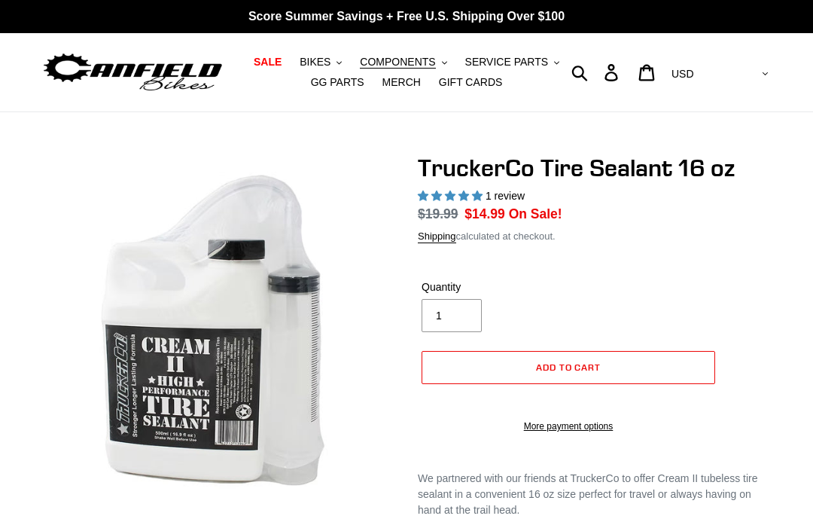
select select "highest-rating"
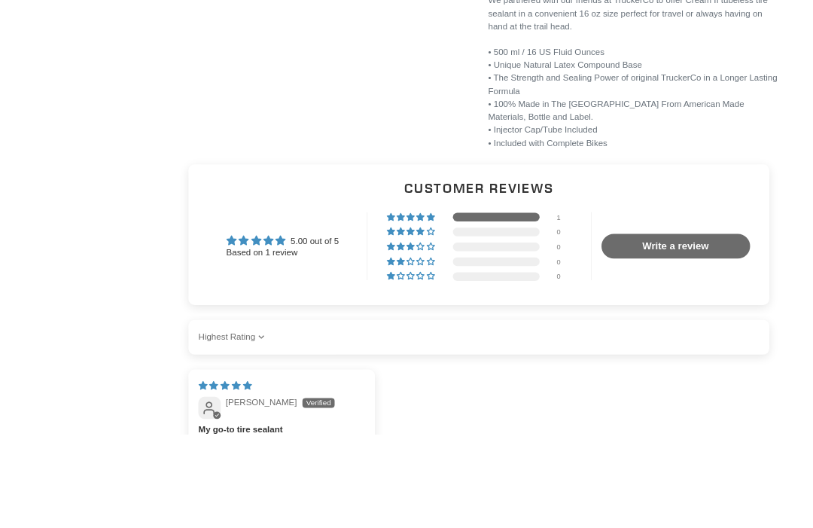
scroll to position [717, 0]
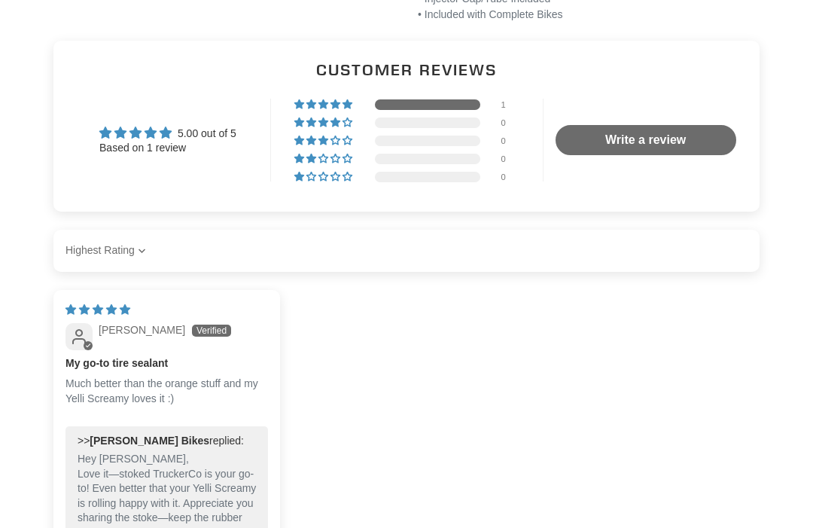
click at [365, 455] on div "[DATE] [PERSON_NAME] My go-to tire sealant Much better than the orange stuff an…" at bounding box center [406, 431] width 706 height 282
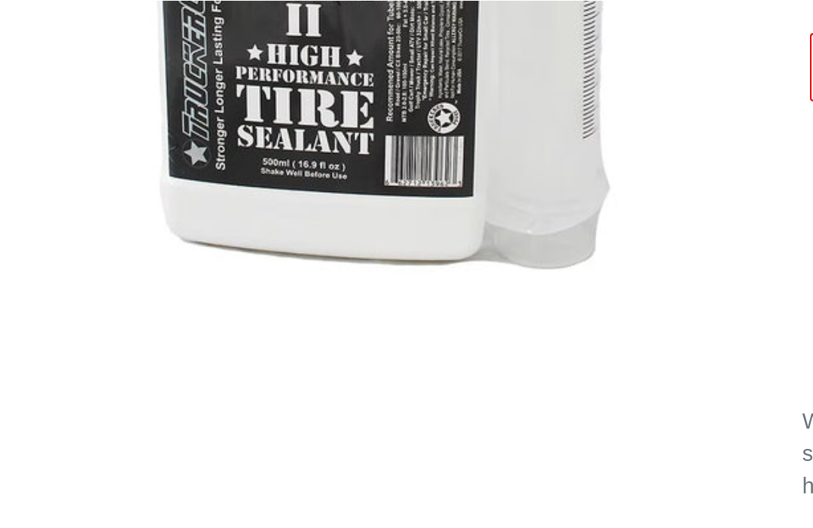
scroll to position [353, 0]
